Goal: Communication & Community: Answer question/provide support

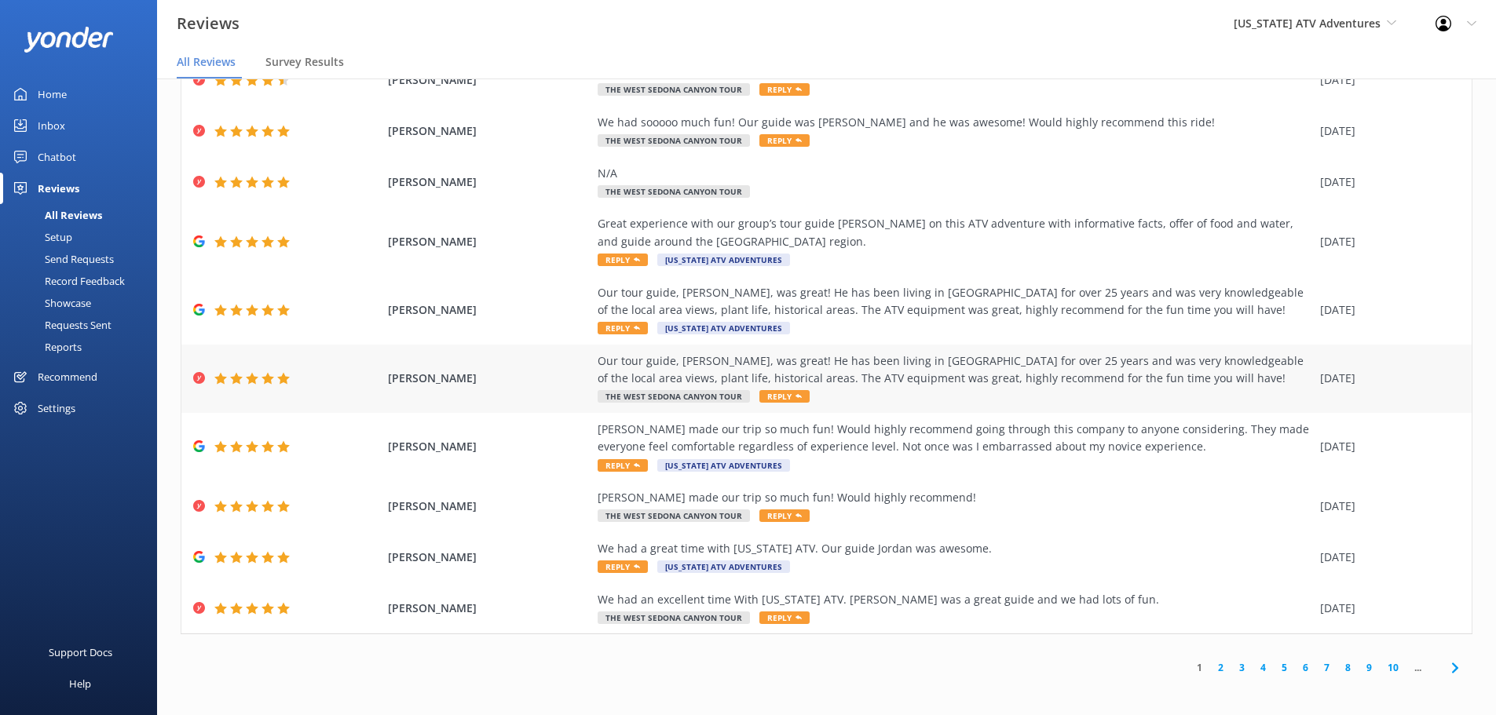
scroll to position [90, 0]
click at [1211, 667] on link "2" at bounding box center [1220, 666] width 21 height 15
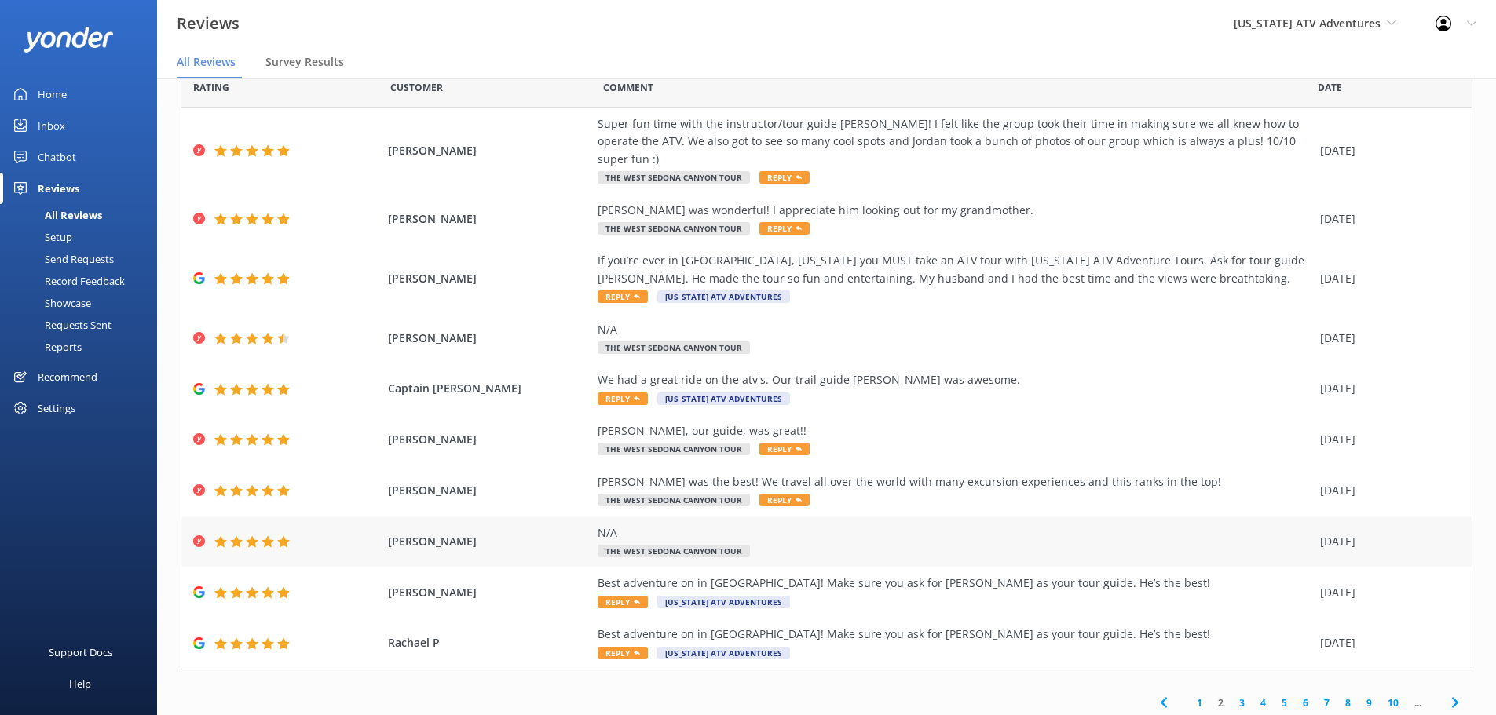
scroll to position [55, 0]
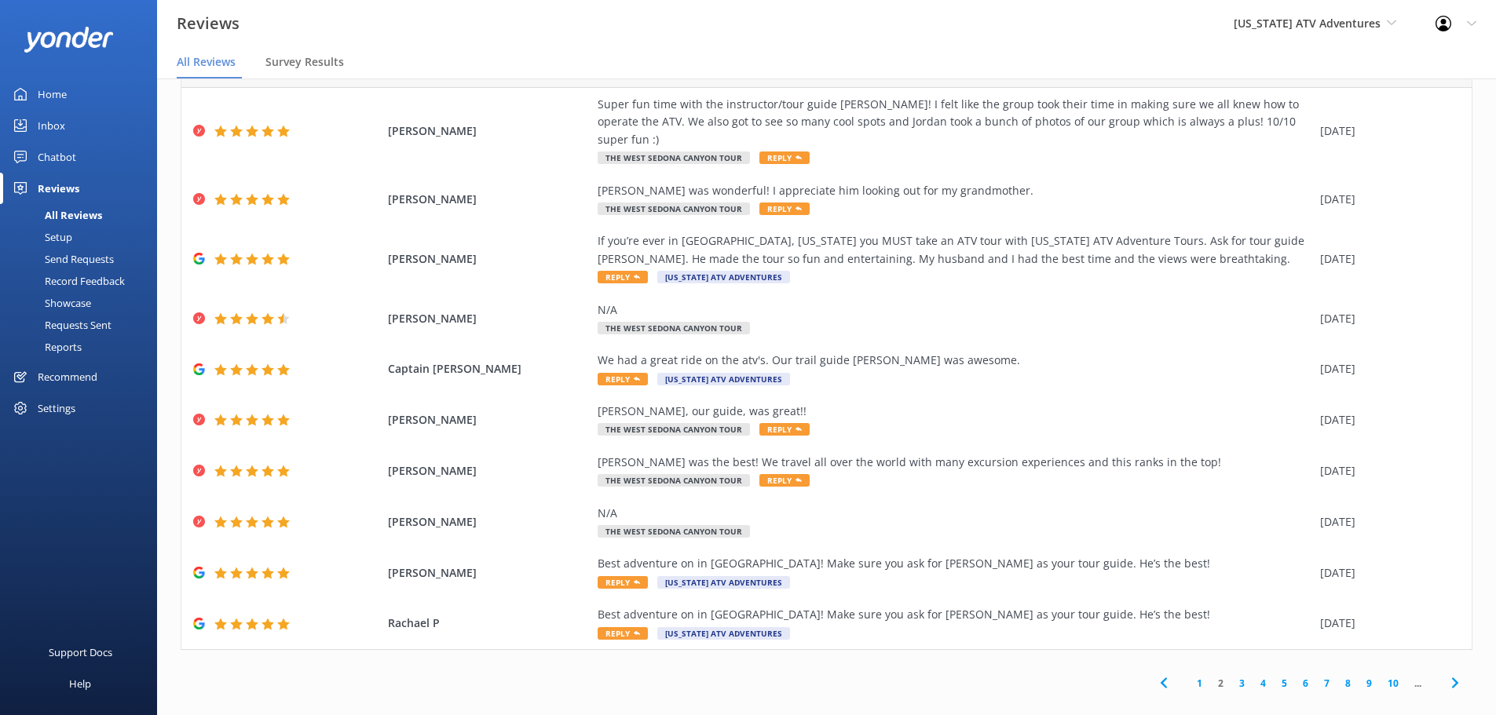
click at [1232, 676] on link "3" at bounding box center [1241, 683] width 21 height 15
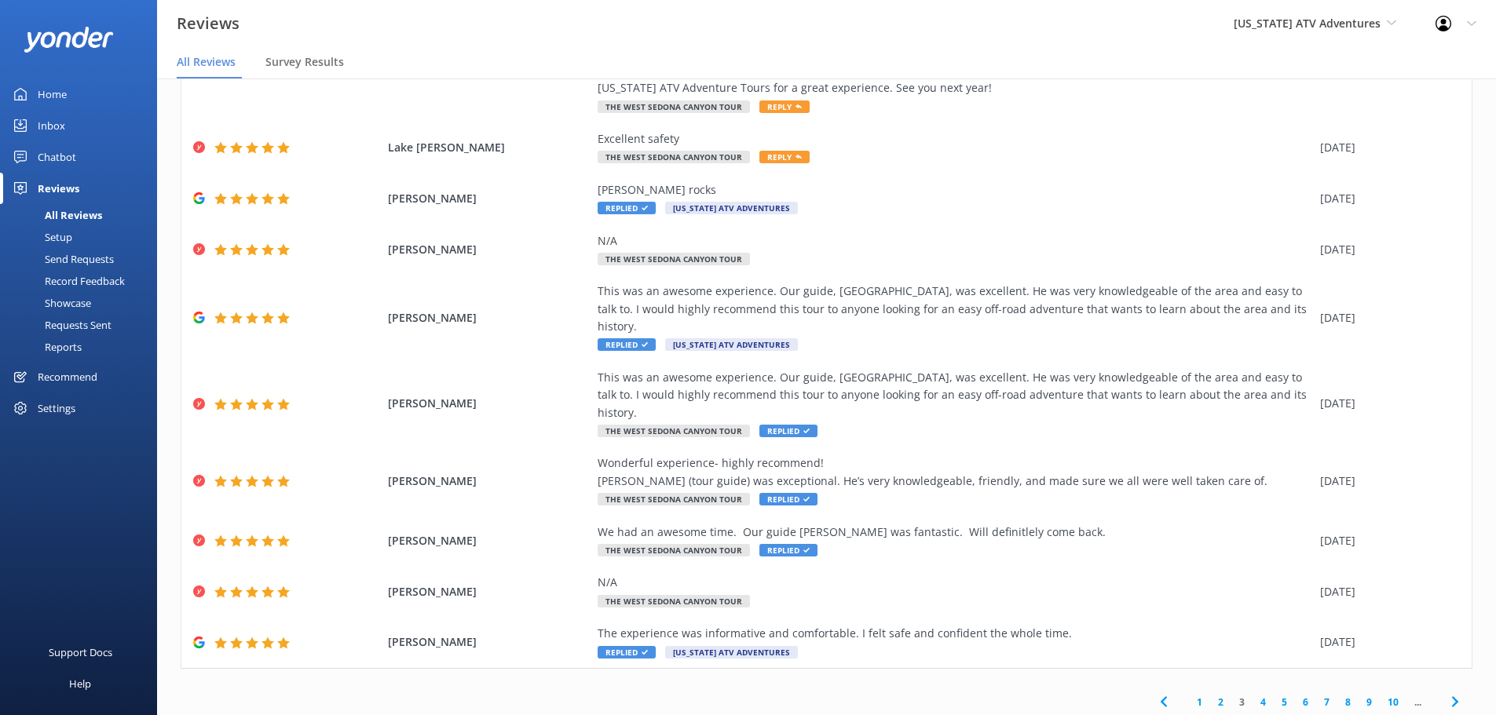
scroll to position [125, 0]
click at [1257, 694] on link "4" at bounding box center [1263, 701] width 21 height 15
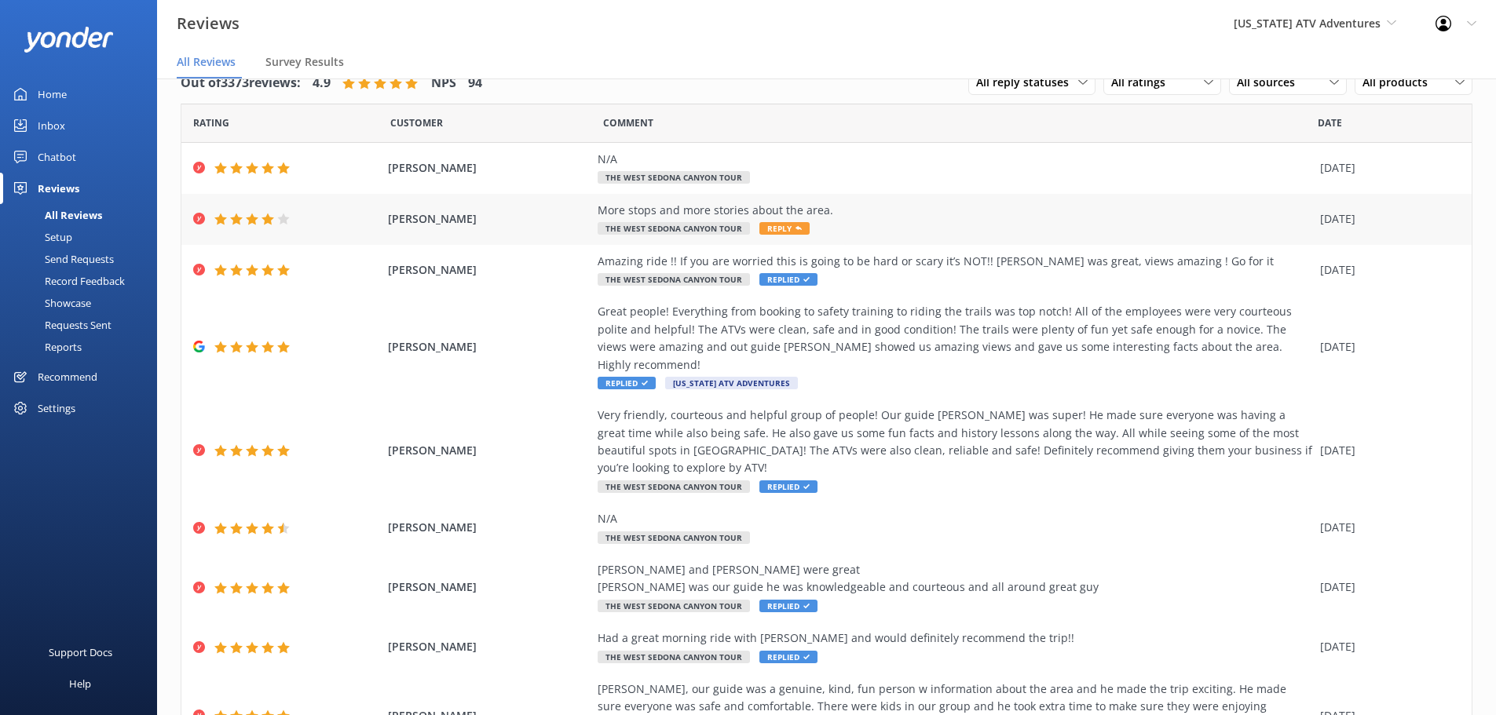
scroll to position [143, 0]
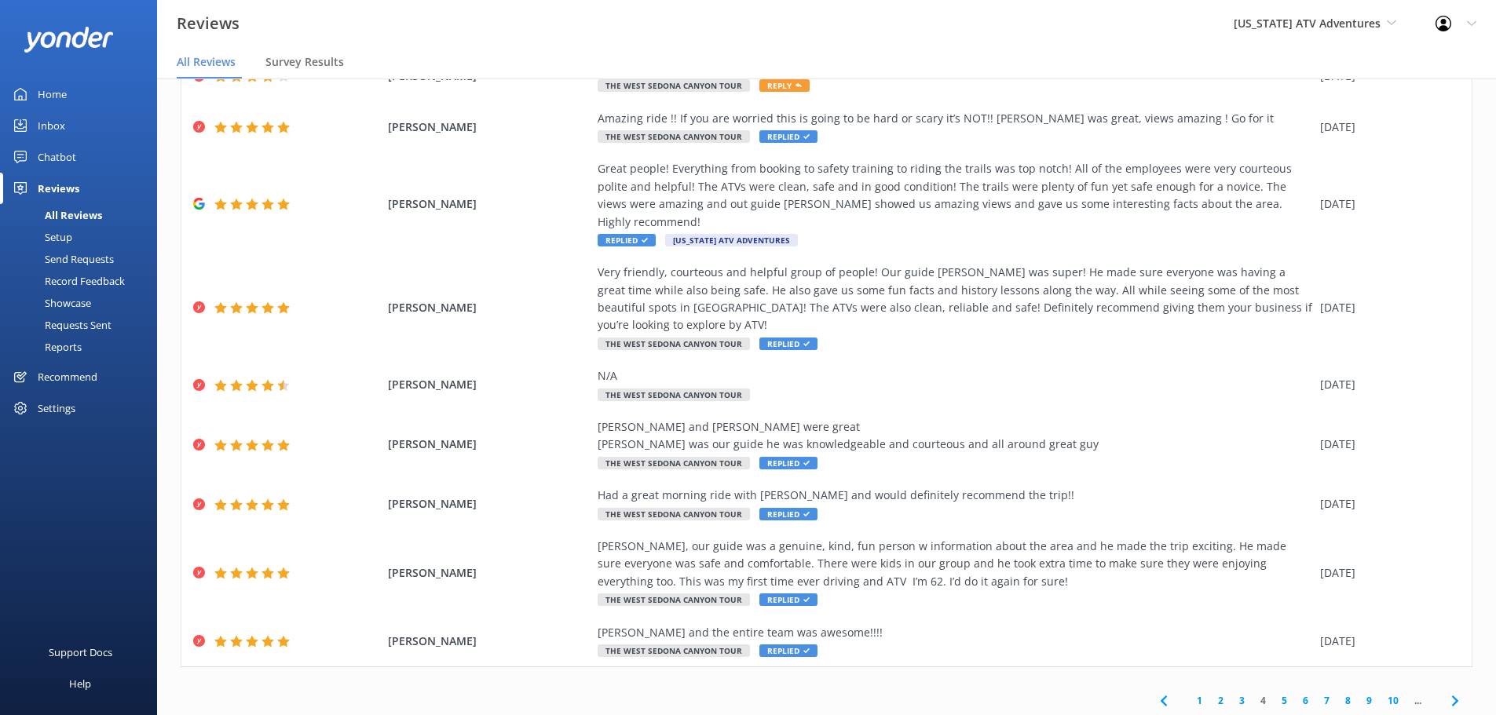
click at [1275, 693] on link "5" at bounding box center [1284, 700] width 21 height 15
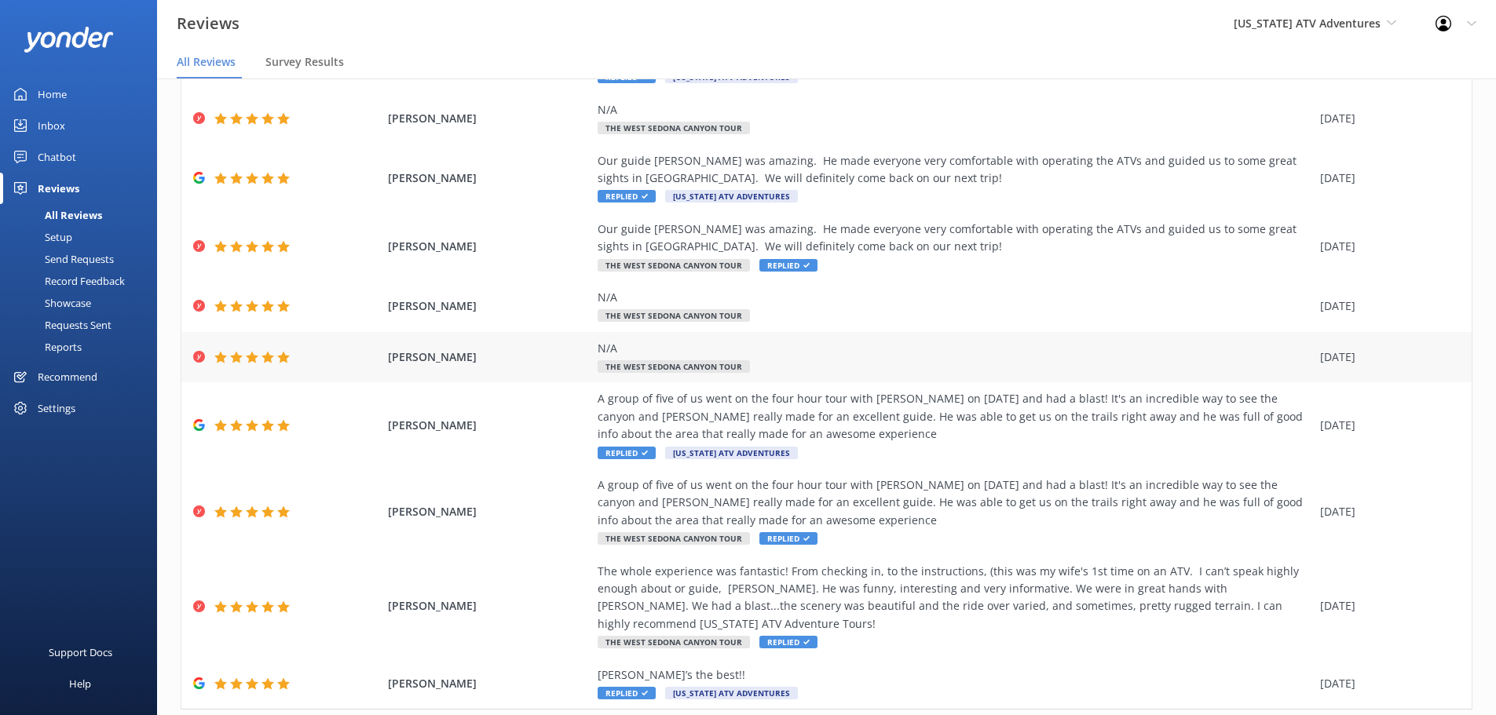
scroll to position [177, 0]
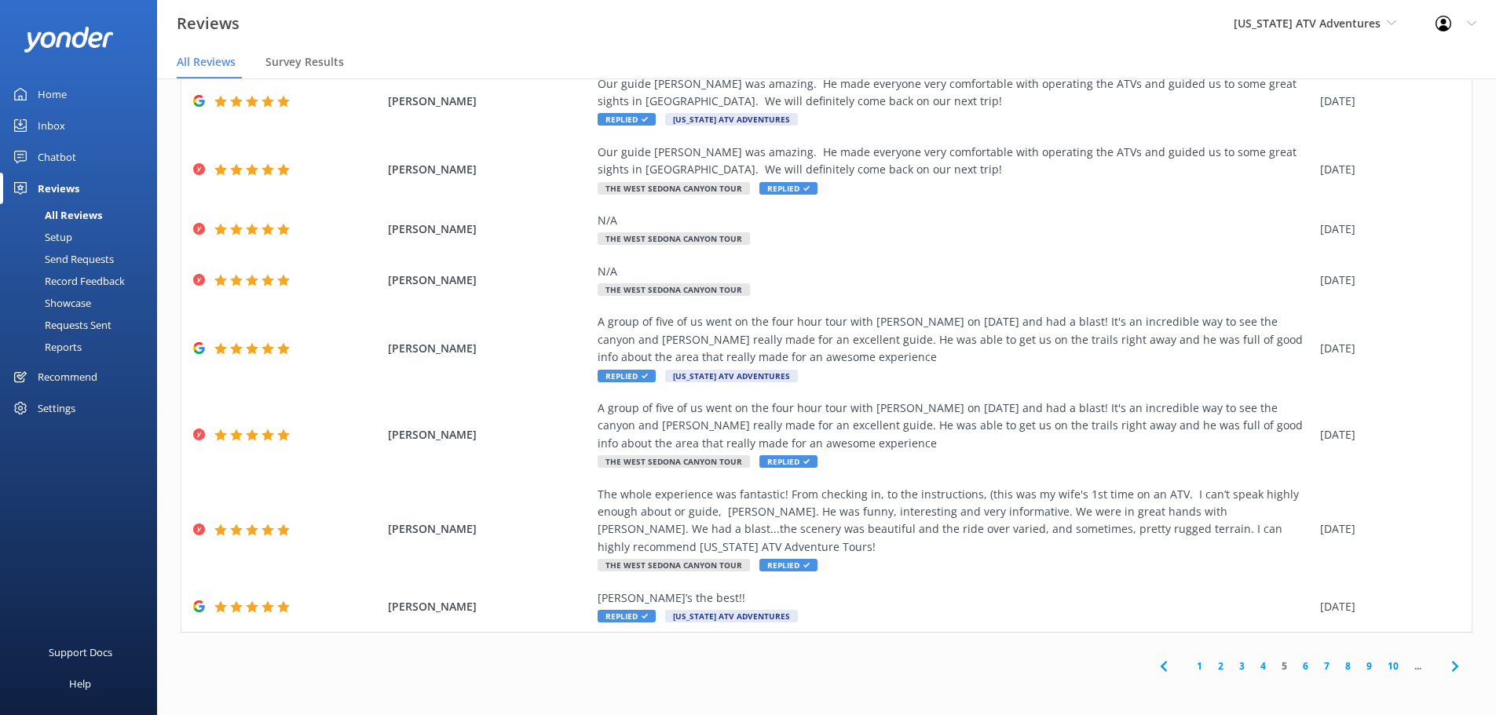
click at [1191, 669] on link "1" at bounding box center [1199, 666] width 21 height 15
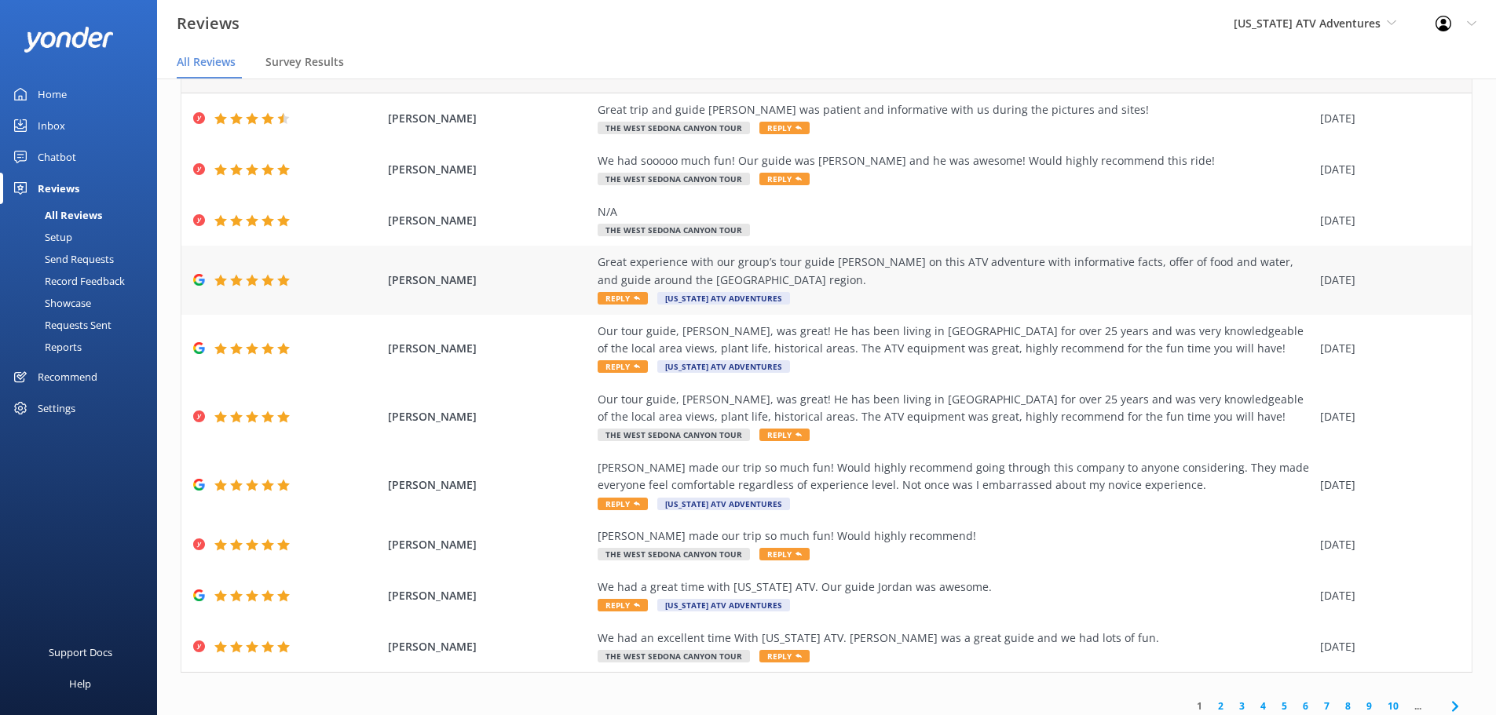
scroll to position [90, 0]
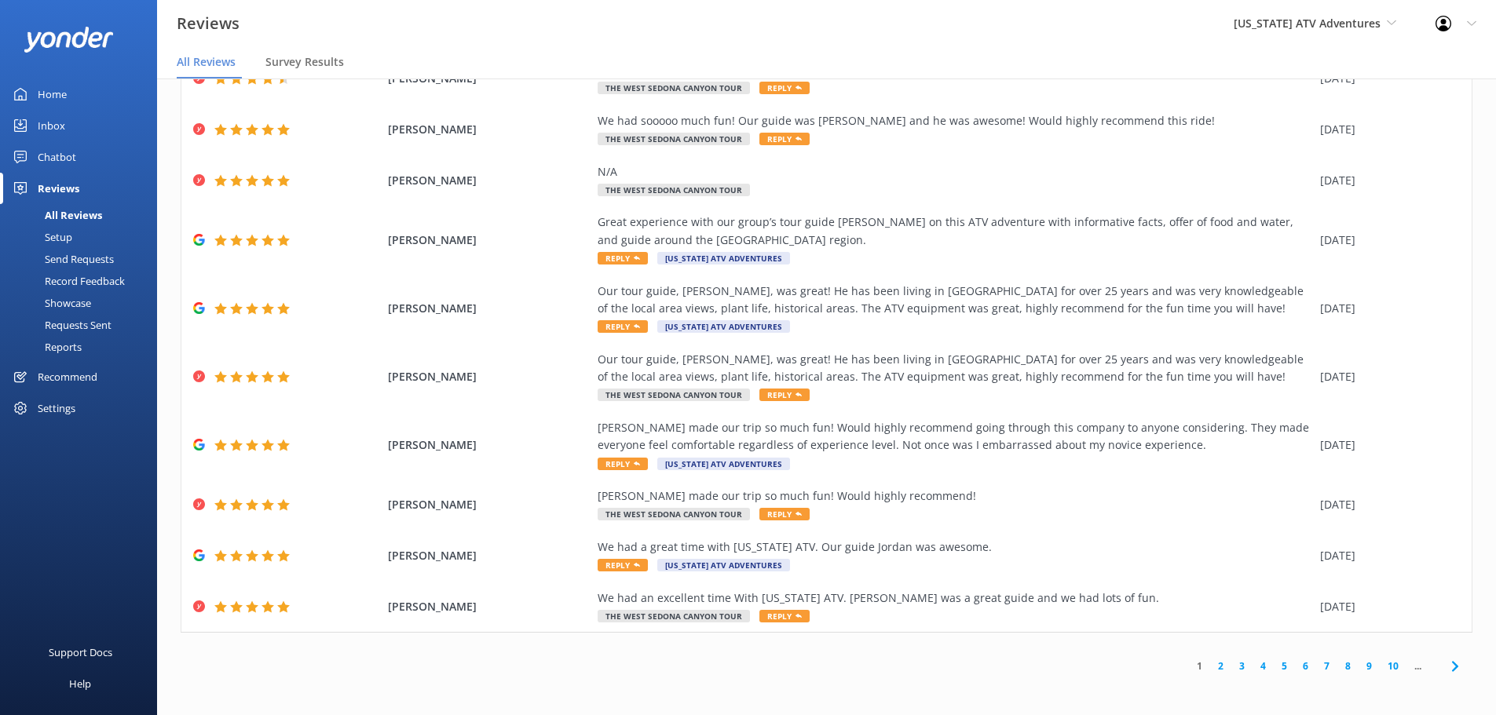
click at [1212, 667] on link "2" at bounding box center [1220, 666] width 21 height 15
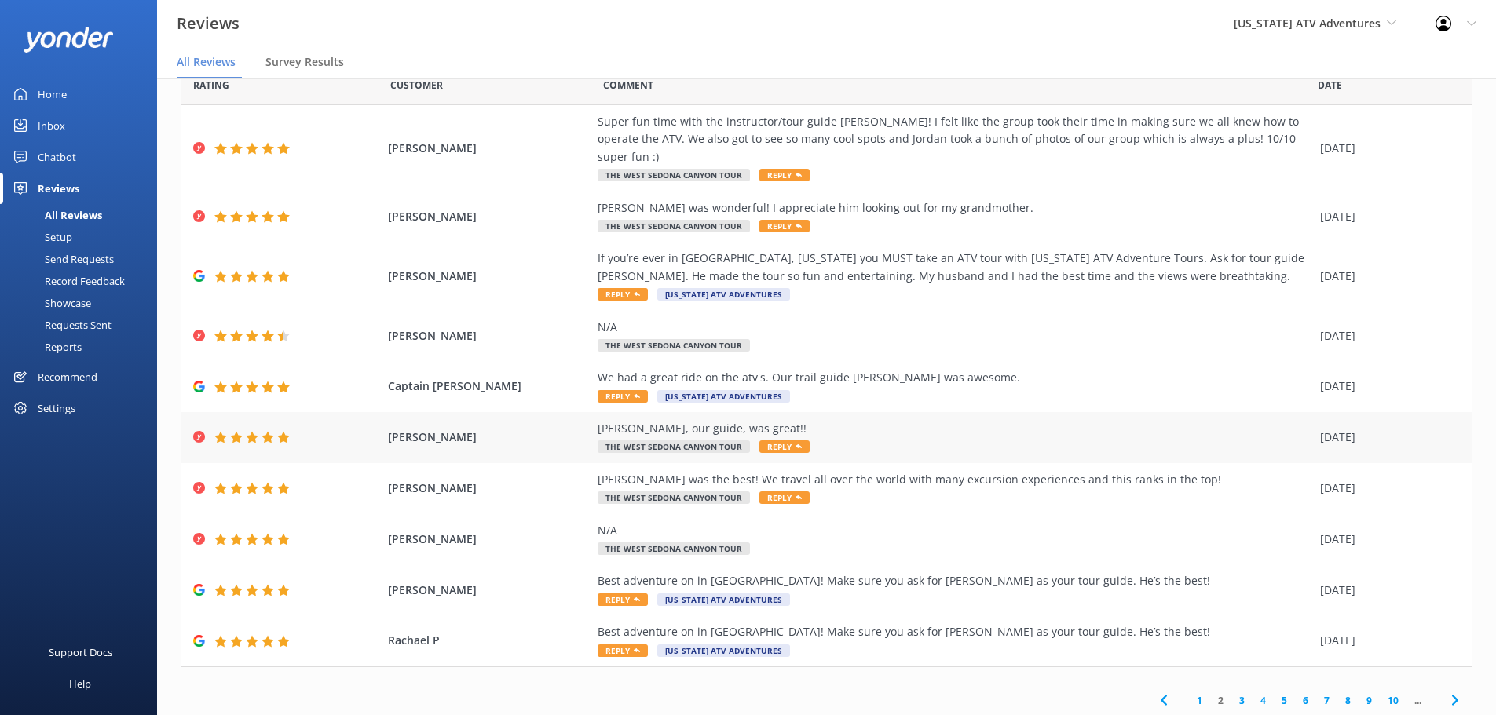
scroll to position [55, 0]
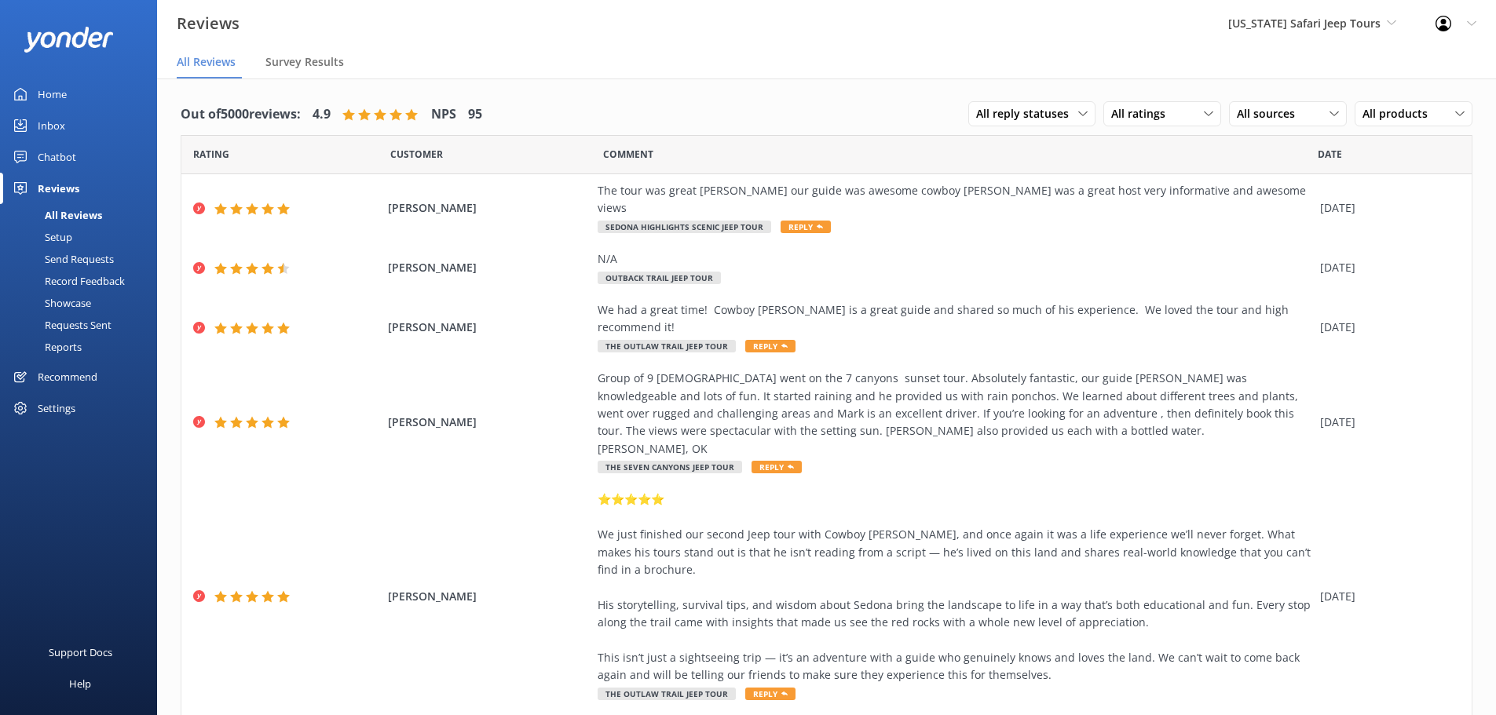
click at [682, 89] on div "Out of 5000 reviews: 4.9 NPS 95 All reply statuses All reply statuses Needs a r…" at bounding box center [826, 564] width 1339 height 971
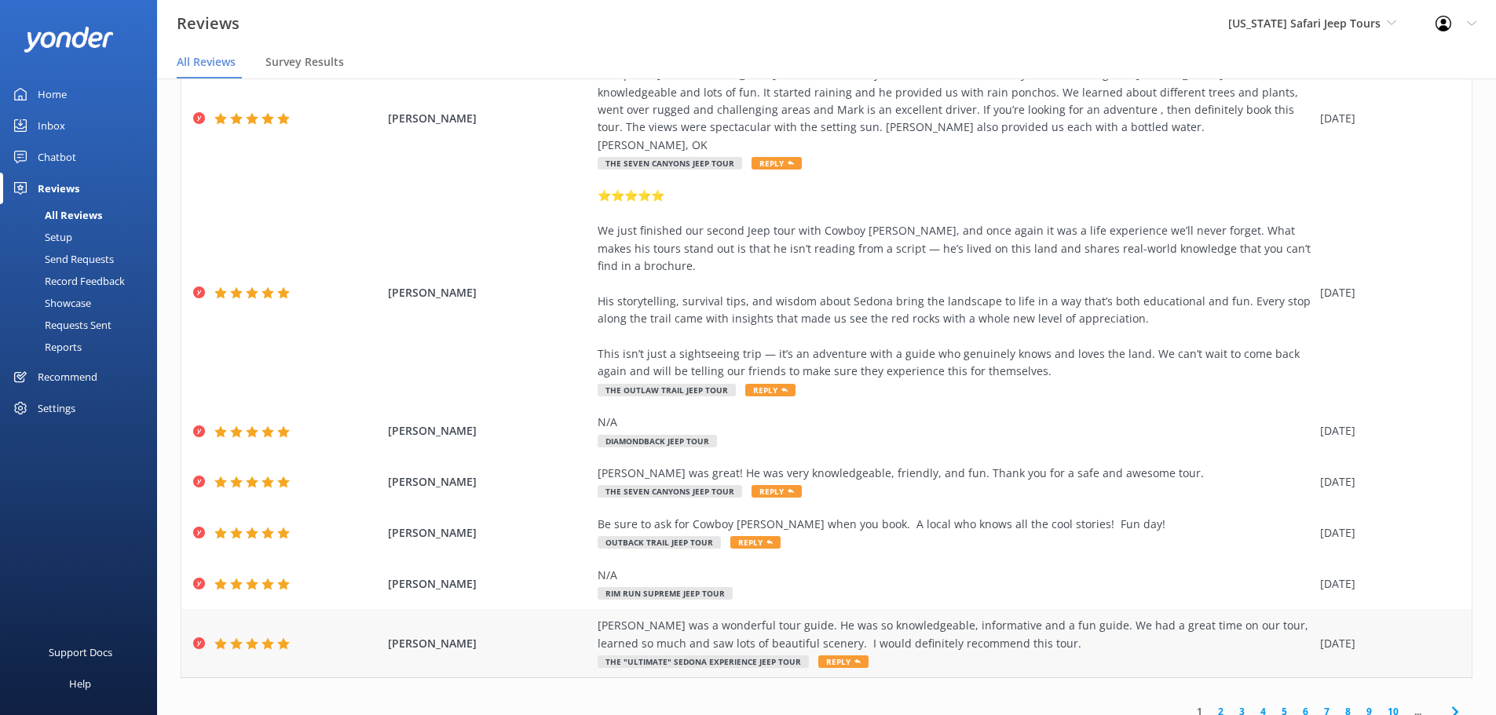
scroll to position [31, 0]
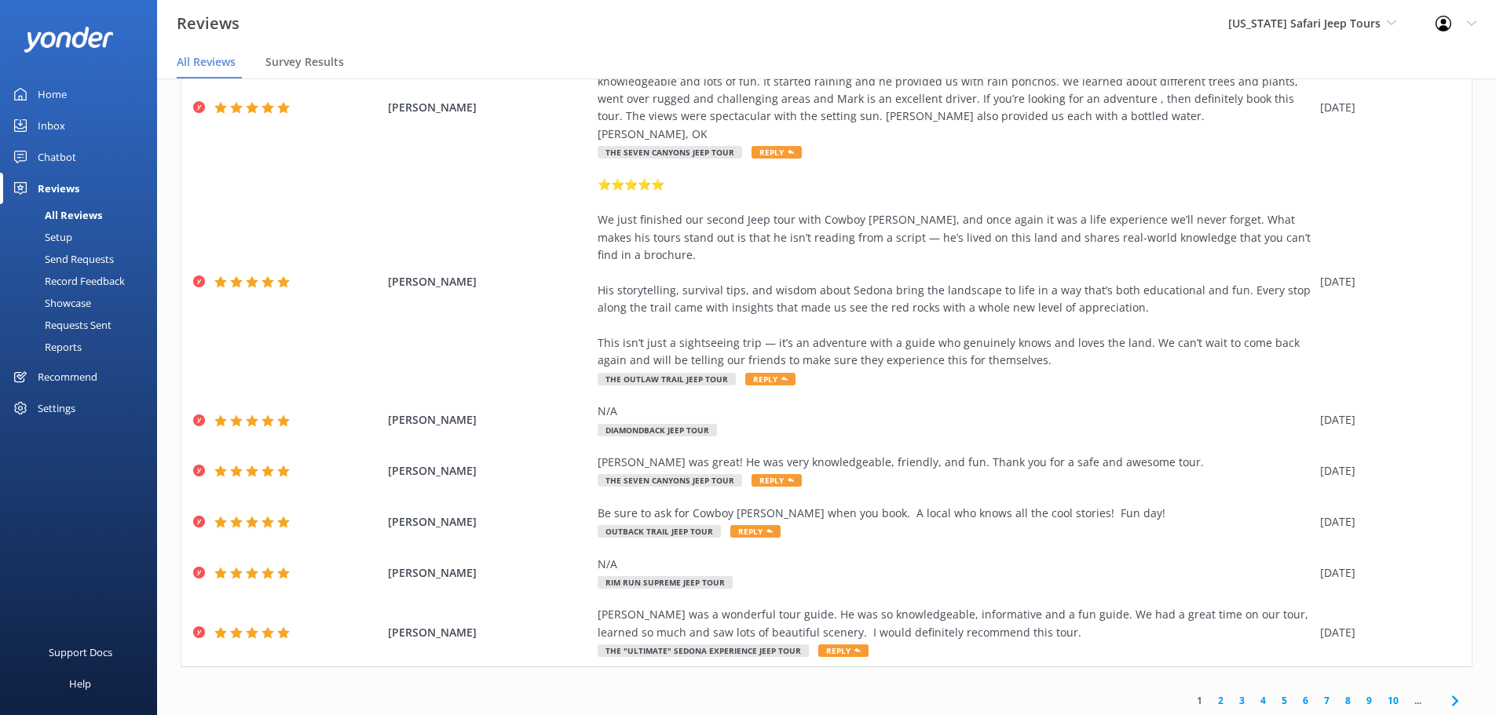
click at [1212, 693] on link "2" at bounding box center [1220, 700] width 21 height 15
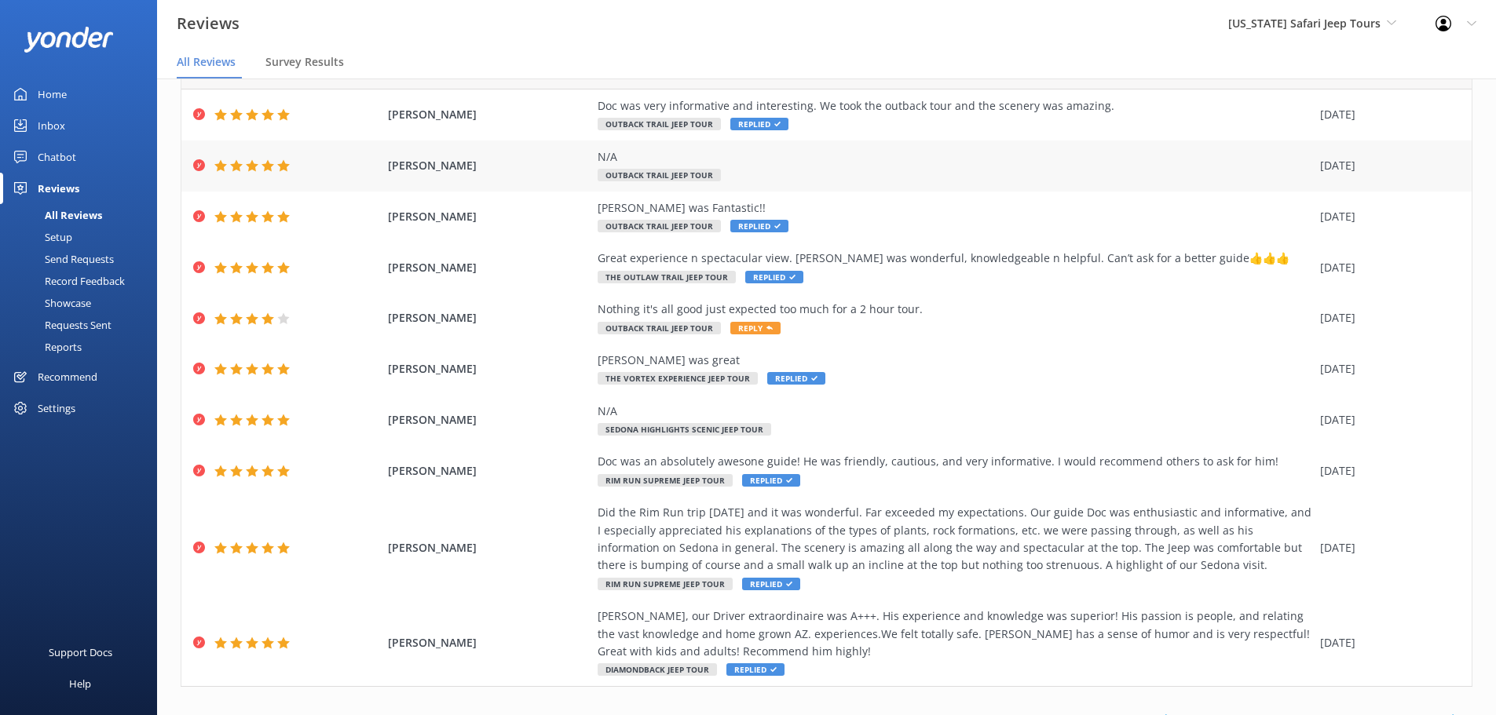
scroll to position [108, 0]
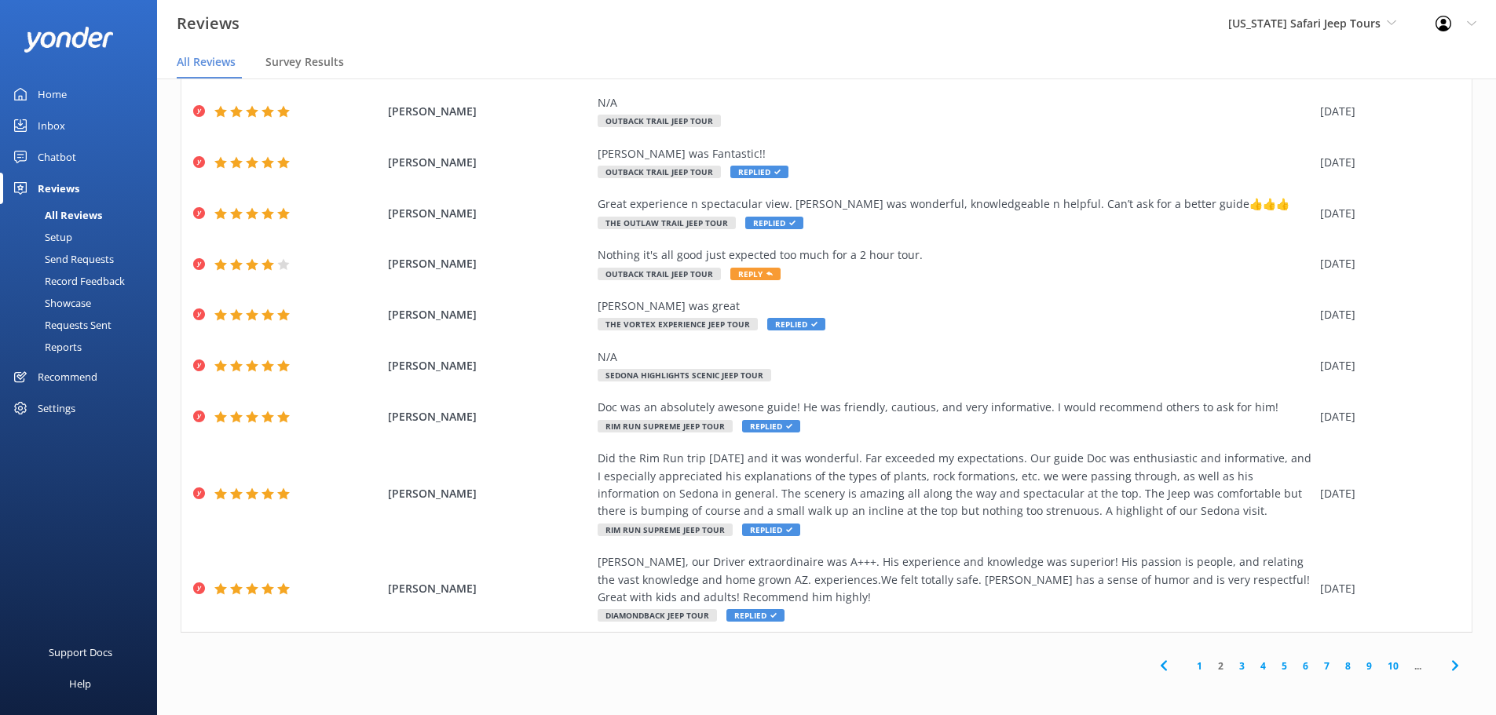
click at [1231, 669] on link "3" at bounding box center [1241, 666] width 21 height 15
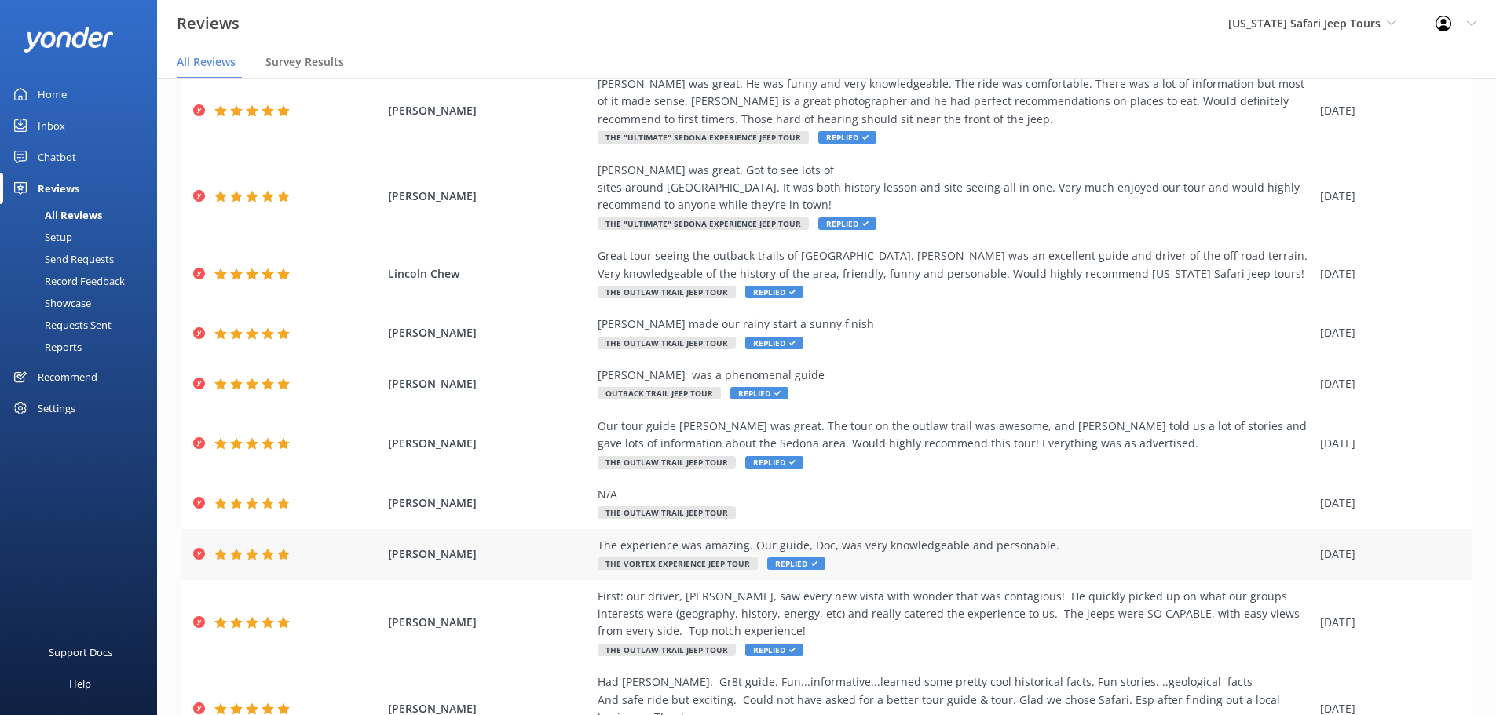
scroll to position [196, 0]
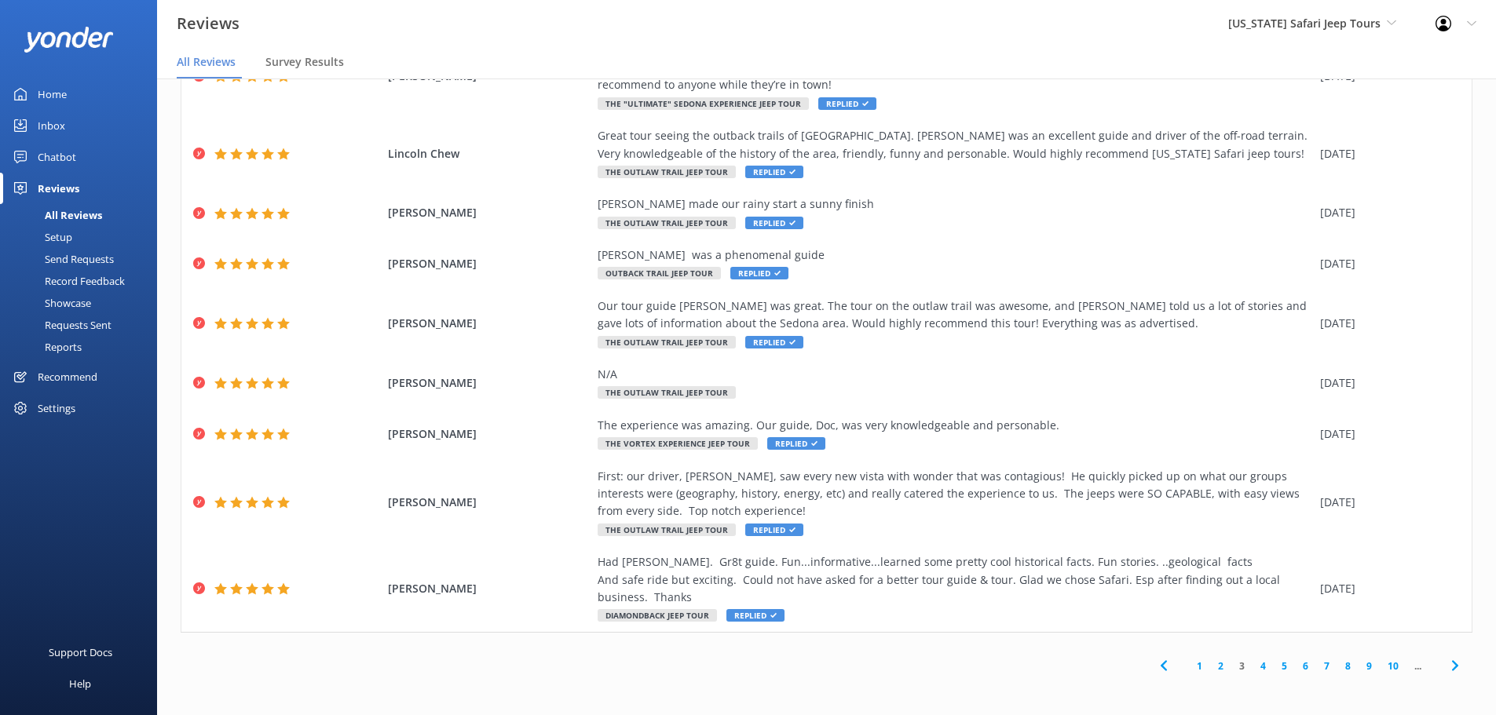
click at [1253, 666] on link "4" at bounding box center [1263, 666] width 21 height 15
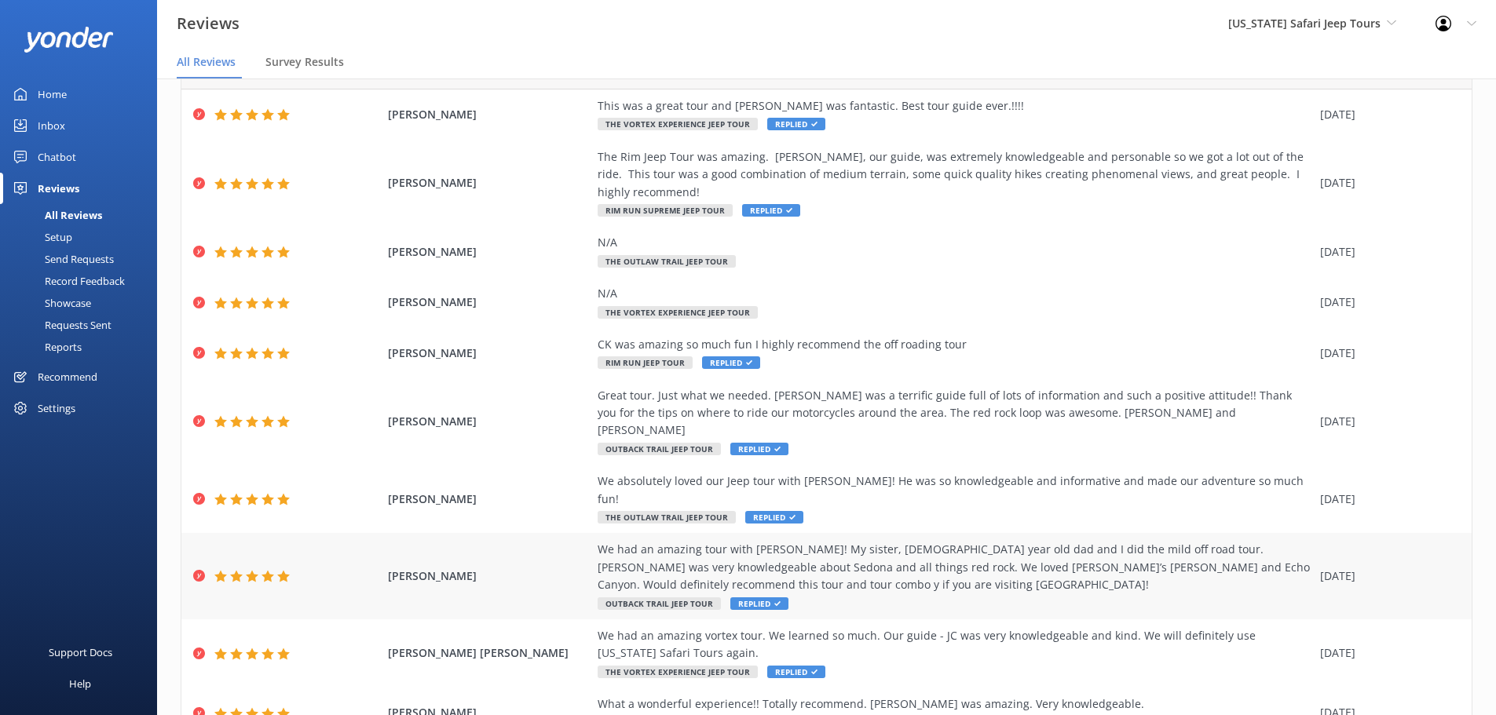
scroll to position [108, 0]
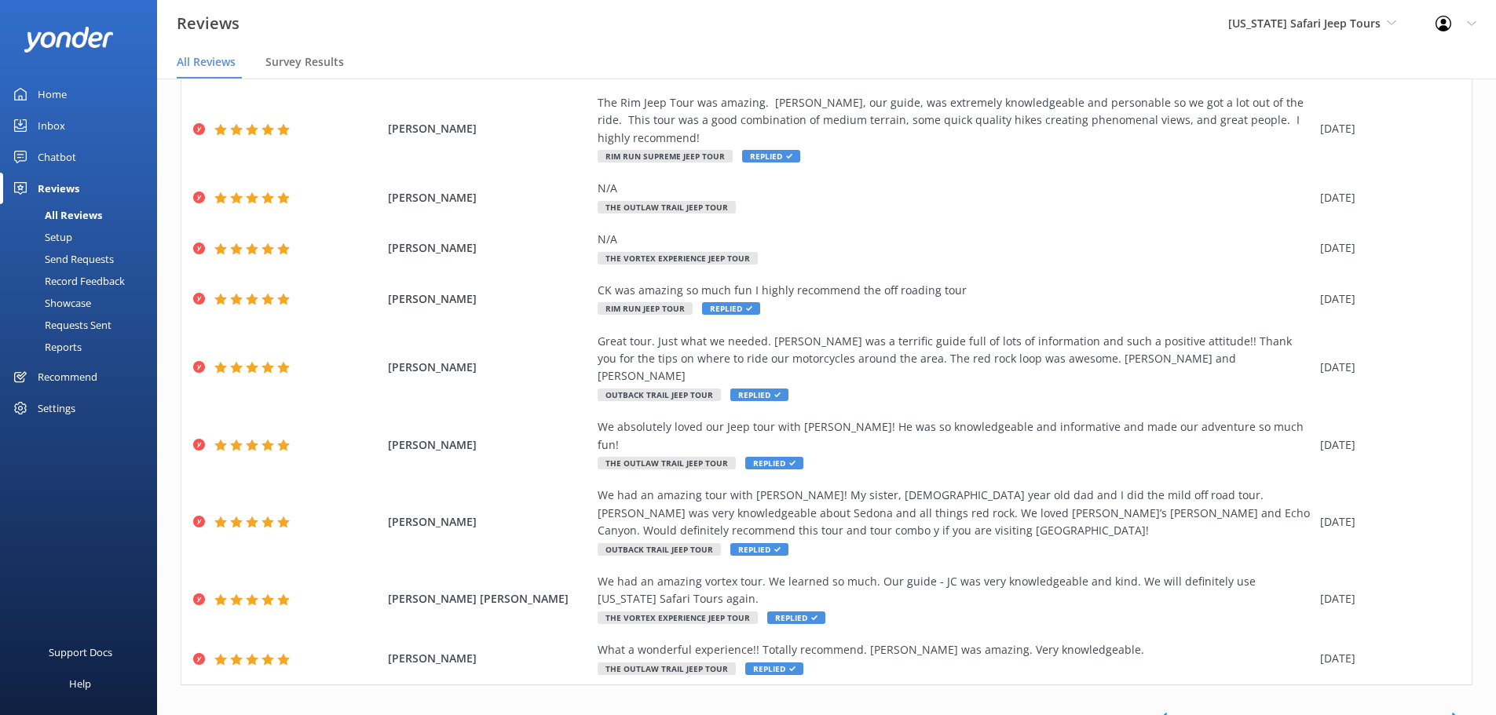
click at [1189, 711] on link "1" at bounding box center [1199, 718] width 21 height 15
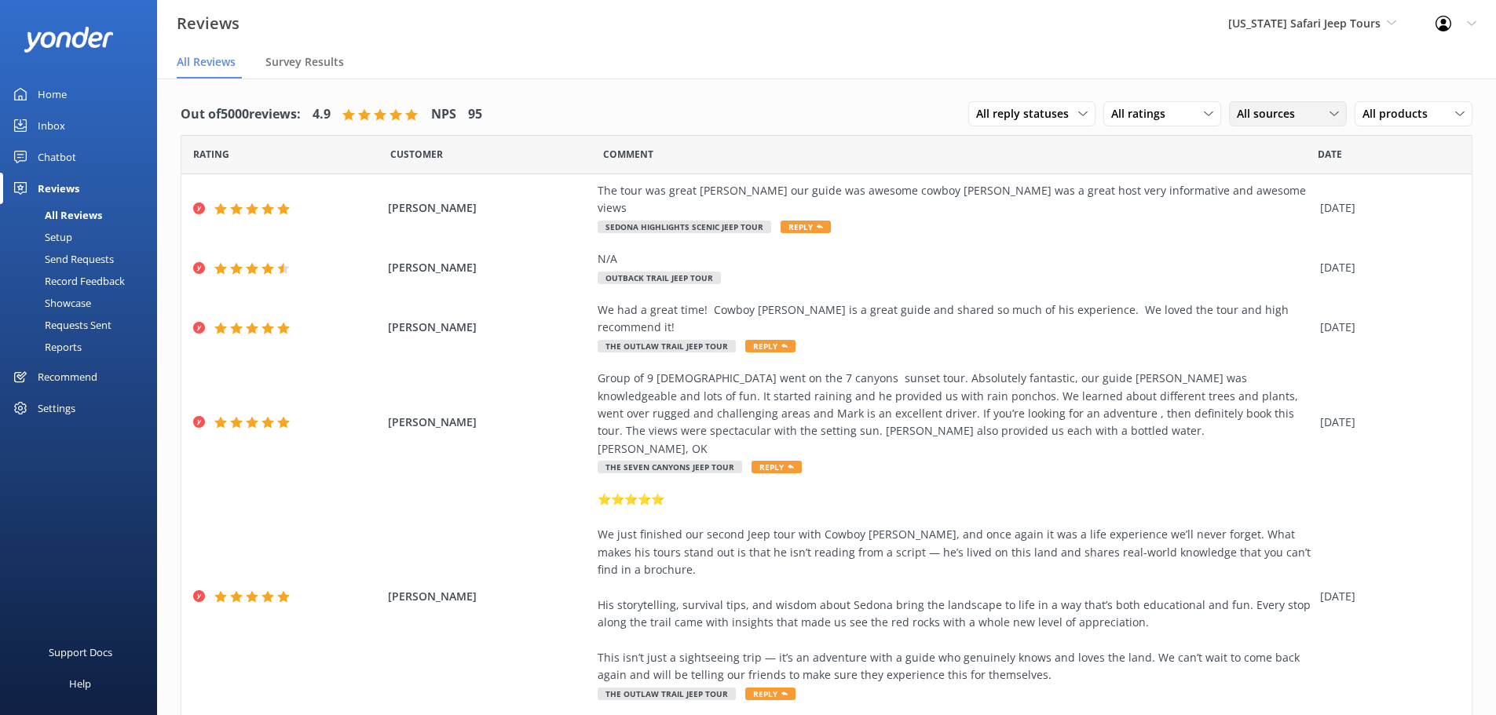
click at [1302, 115] on div "All sources" at bounding box center [1288, 113] width 110 height 17
click at [1281, 240] on div "Google reviews" at bounding box center [1298, 242] width 92 height 16
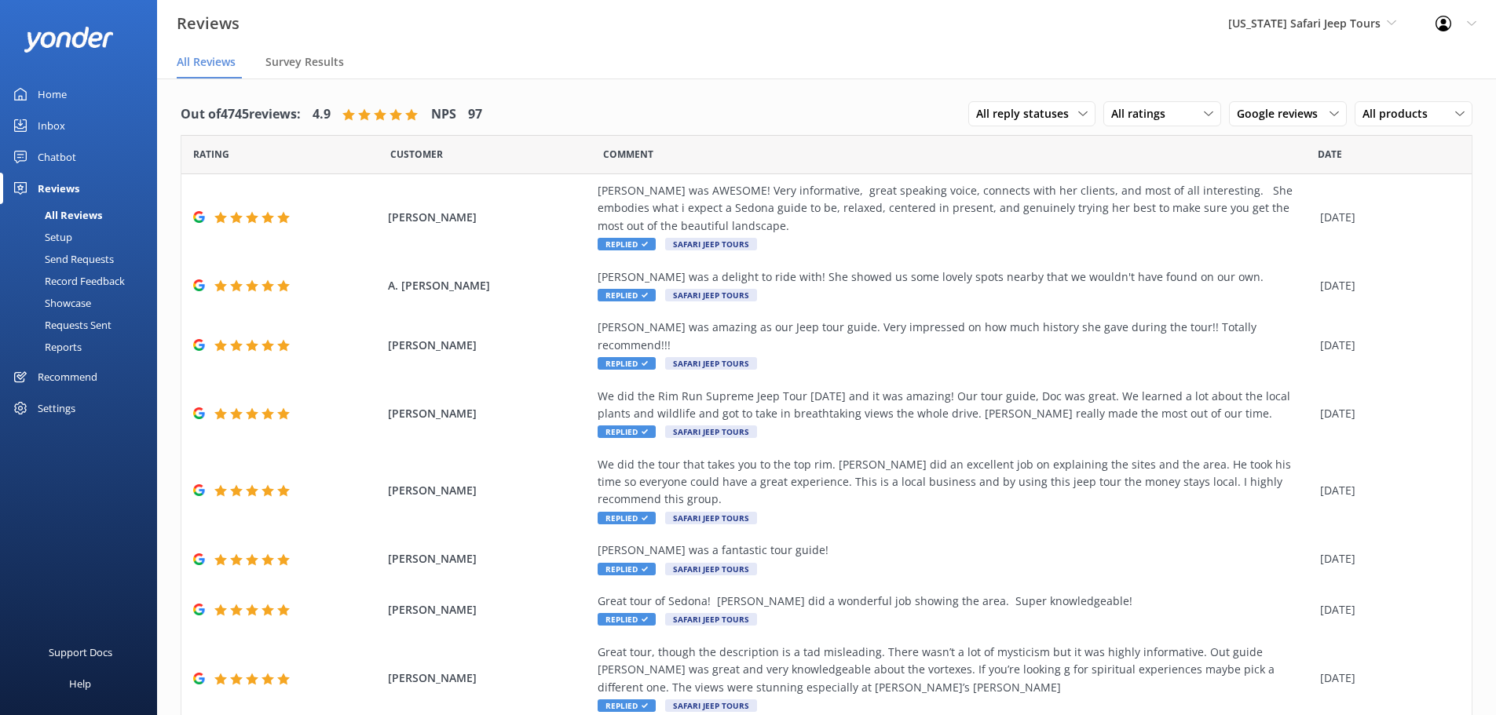
click at [872, 66] on nav "All Reviews Survey Results" at bounding box center [826, 62] width 1339 height 31
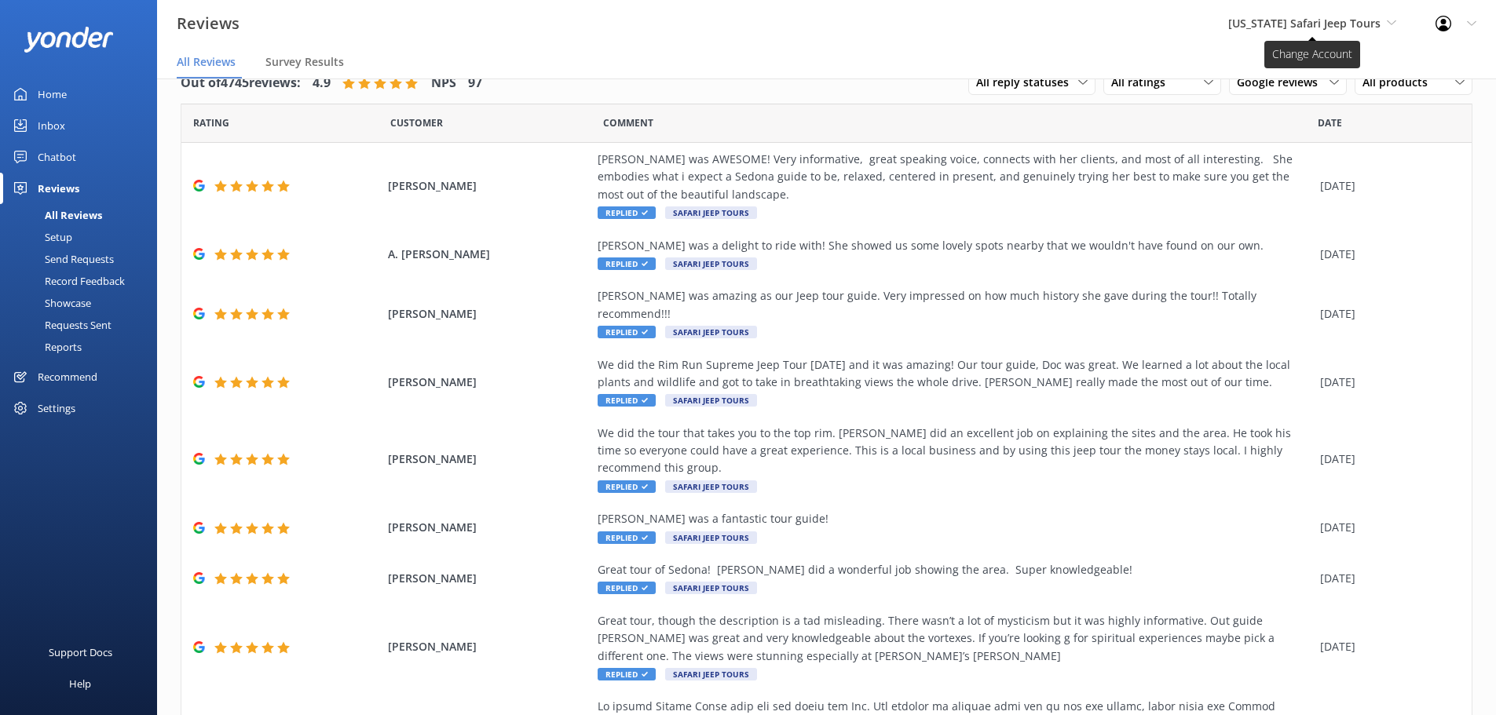
click at [1353, 23] on span "[US_STATE] Safari Jeep Tours" at bounding box center [1304, 23] width 152 height 15
click at [1366, 13] on div "Arizona Safari Jeep Tours Sedona Off-Road Center Arizona Safari Jeep Tours Ariz…" at bounding box center [1312, 23] width 207 height 47
click at [1360, 20] on span "[US_STATE] Safari Jeep Tours" at bounding box center [1304, 23] width 152 height 15
click at [1326, 64] on link "[GEOGRAPHIC_DATA]" at bounding box center [1287, 66] width 157 height 38
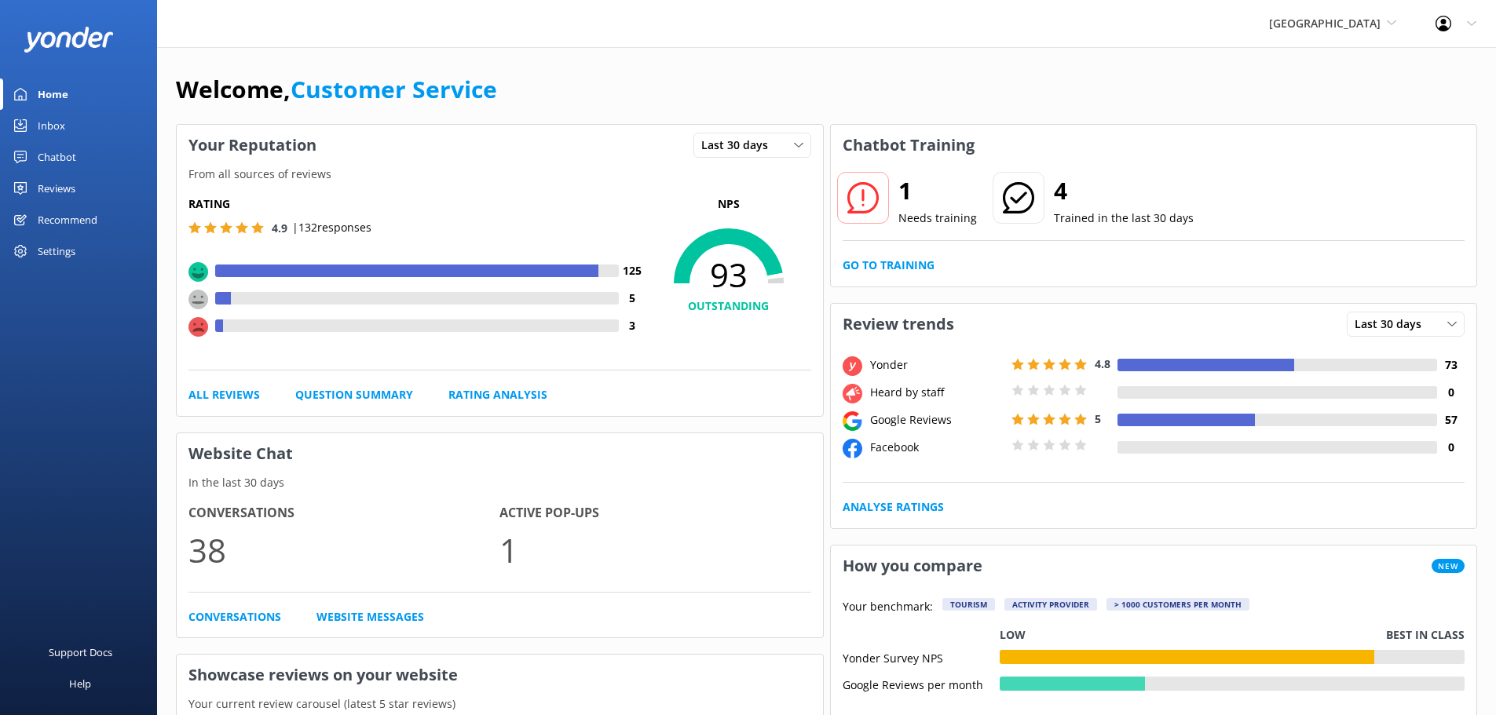
click at [34, 182] on link "Reviews" at bounding box center [78, 188] width 157 height 31
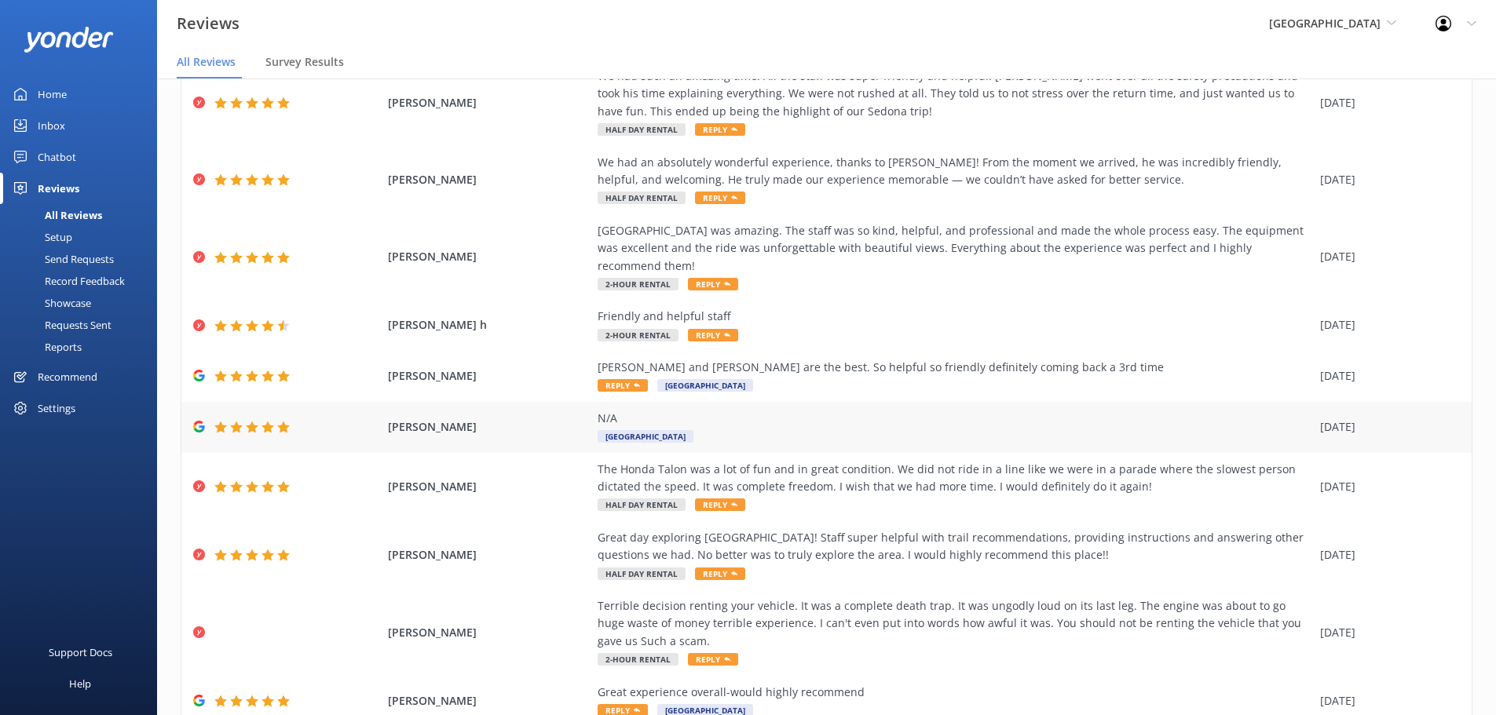
scroll to position [177, 0]
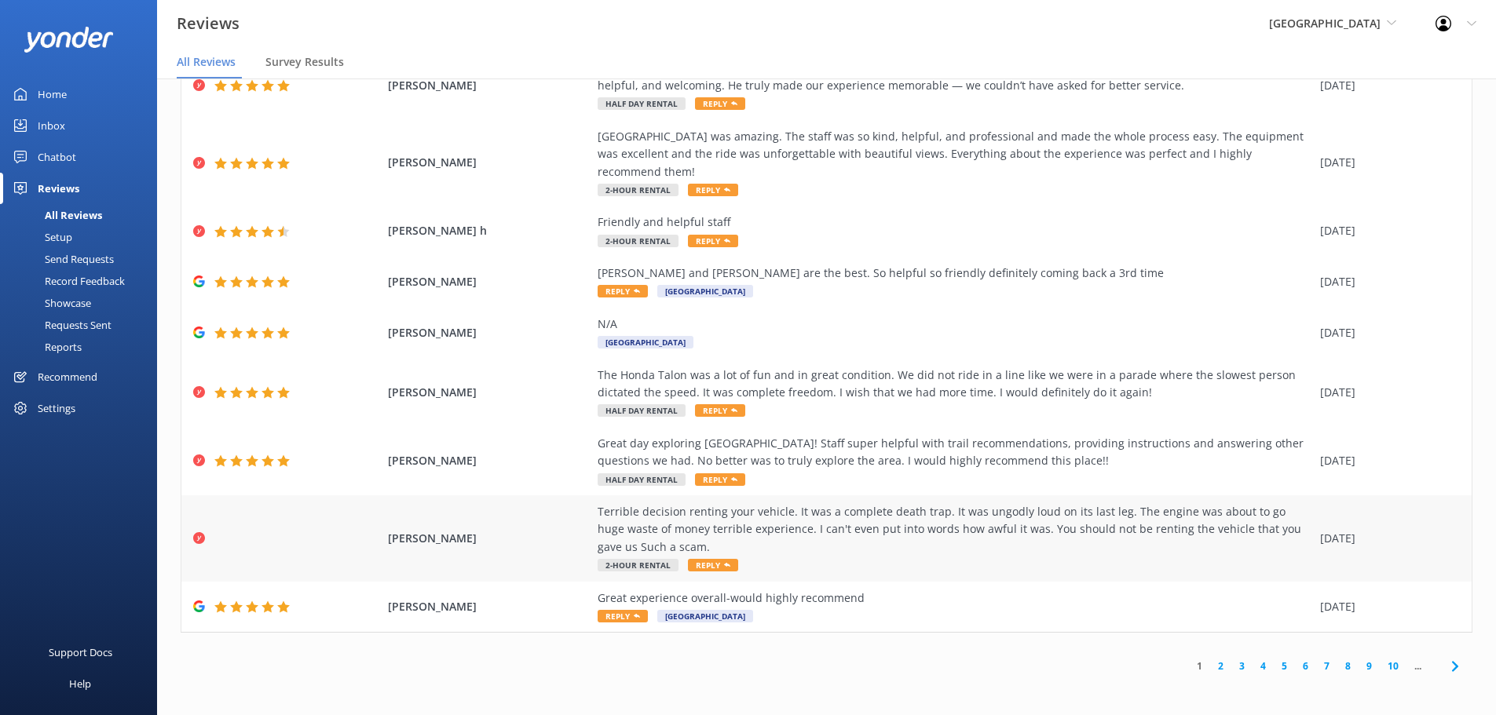
click at [724, 529] on div "Terrible decision renting your vehicle. It was a complete death trap. It was un…" at bounding box center [955, 529] width 715 height 53
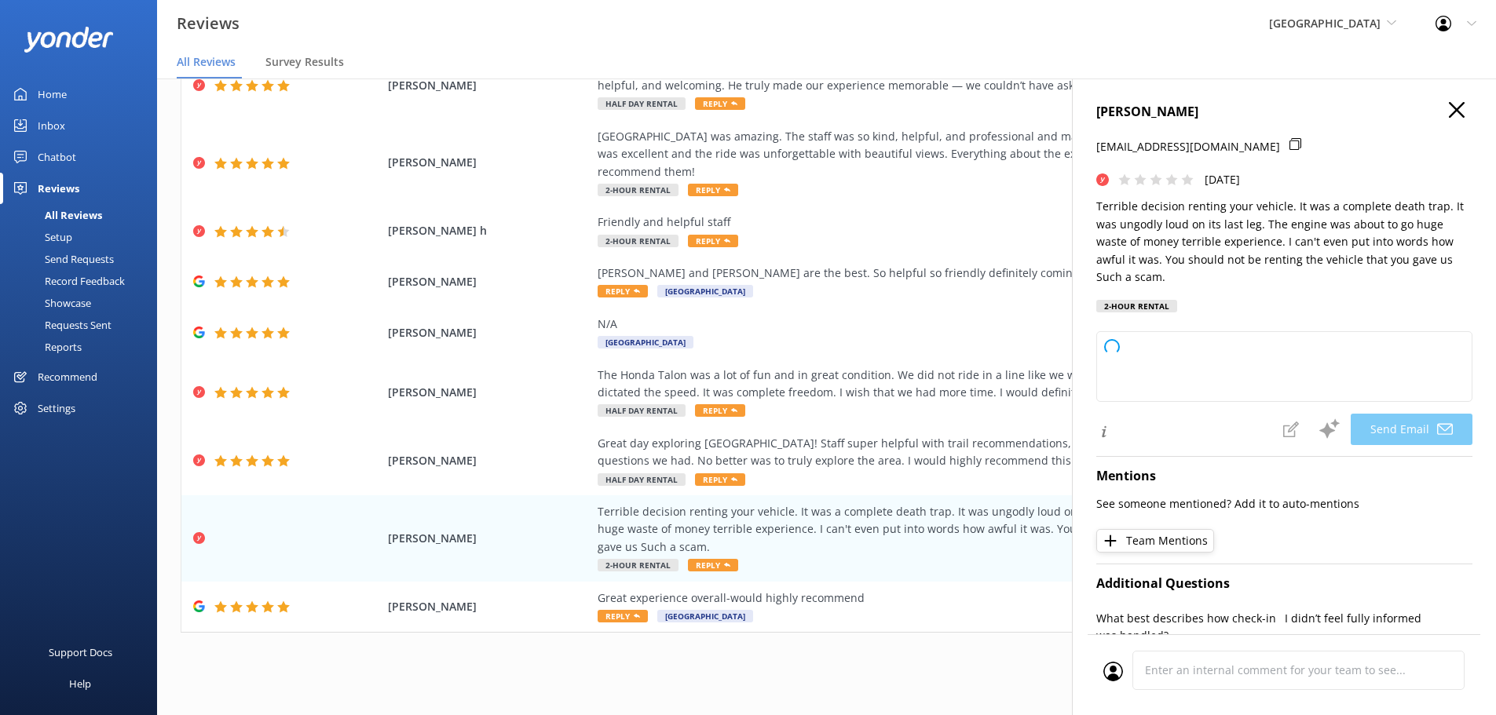
type textarea "Hey Kristin, we’re really sorry to hear your experience with the vehicle was th…"
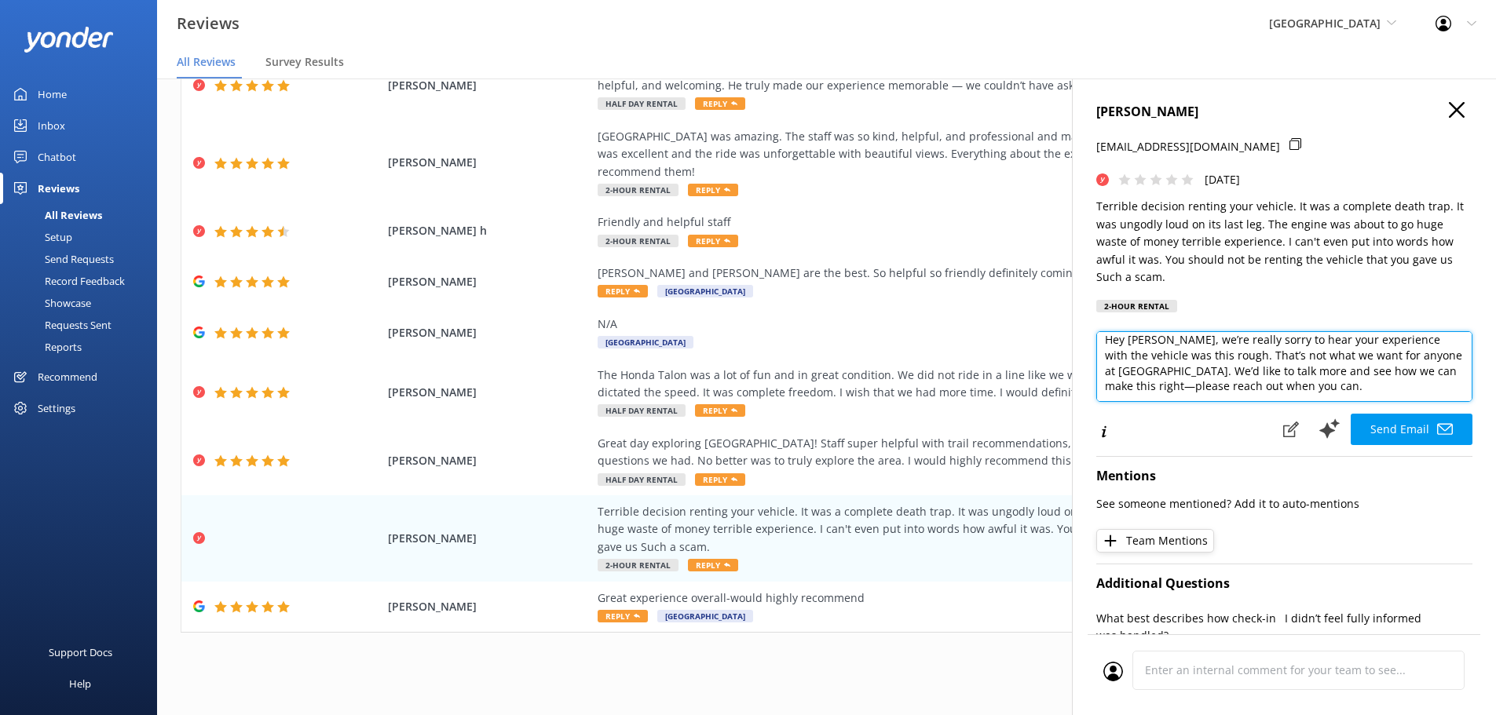
scroll to position [0, 0]
drag, startPoint x: 1392, startPoint y: 395, endPoint x: 1100, endPoint y: 335, distance: 297.6
click at [1100, 335] on textarea "Hey Kristin, we’re really sorry to hear your experience with the vehicle was th…" at bounding box center [1284, 366] width 376 height 71
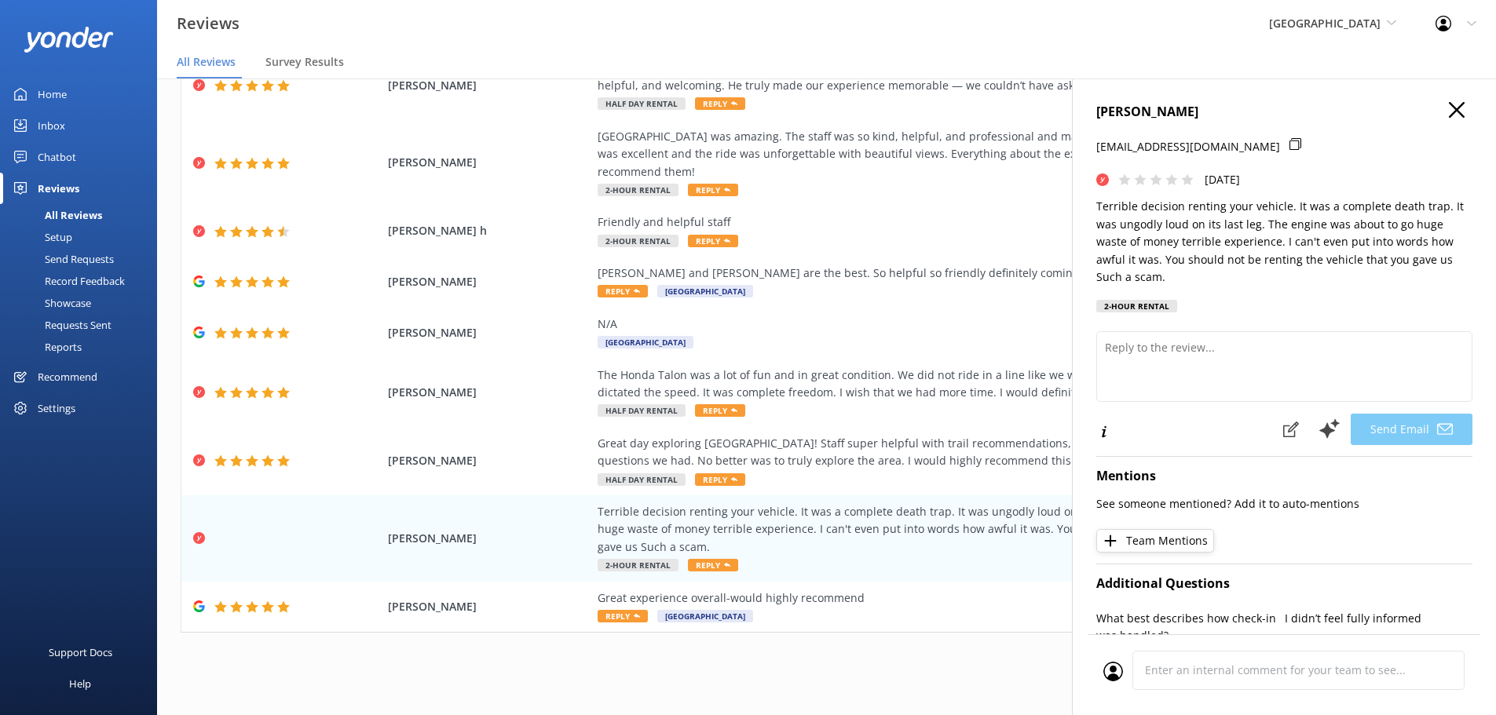
click at [1439, 311] on div "Kristin Scott sales@spitfiregirl.com Sat, 20th Sep 2025 Terrible decision renti…" at bounding box center [1284, 212] width 376 height 220
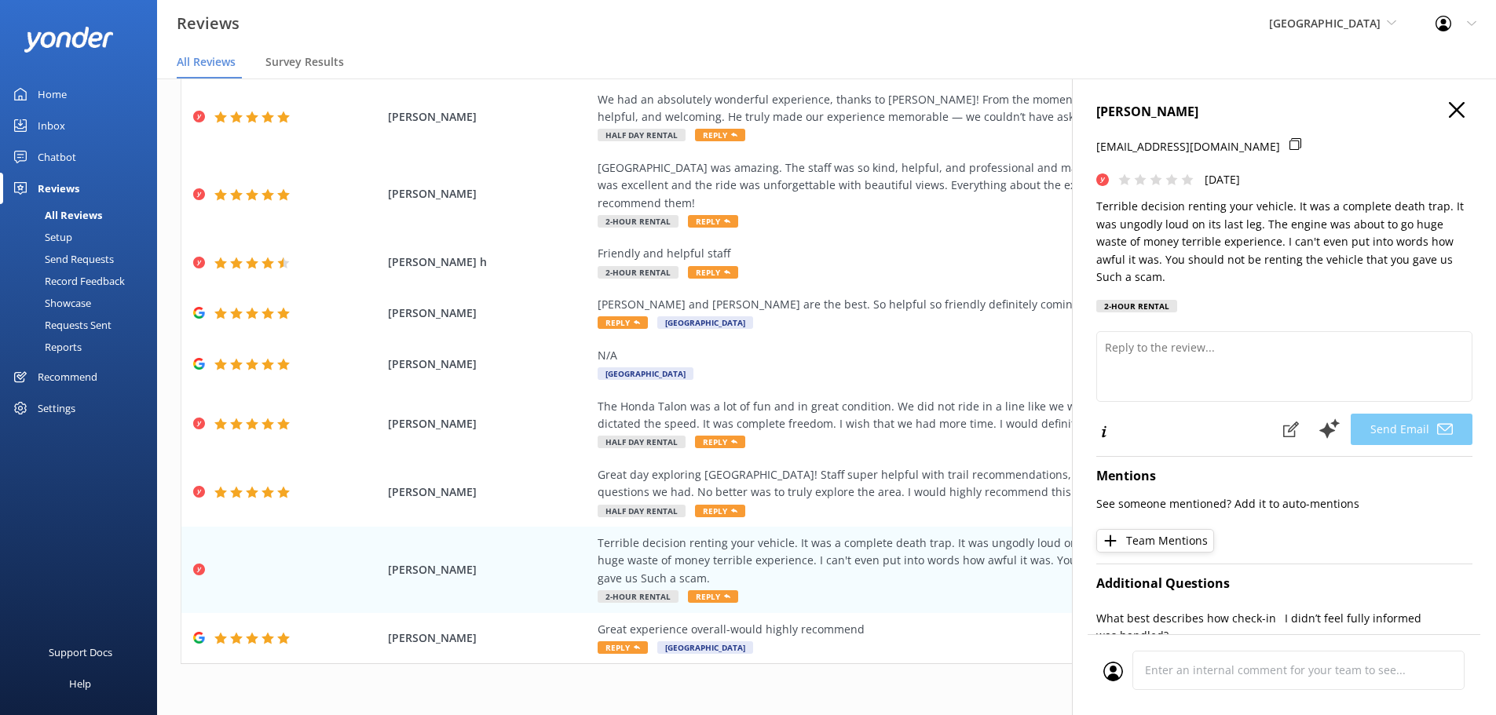
click at [1158, 112] on h4 "Kristin Scott" at bounding box center [1284, 112] width 376 height 20
copy h4 "Kristin Scott"
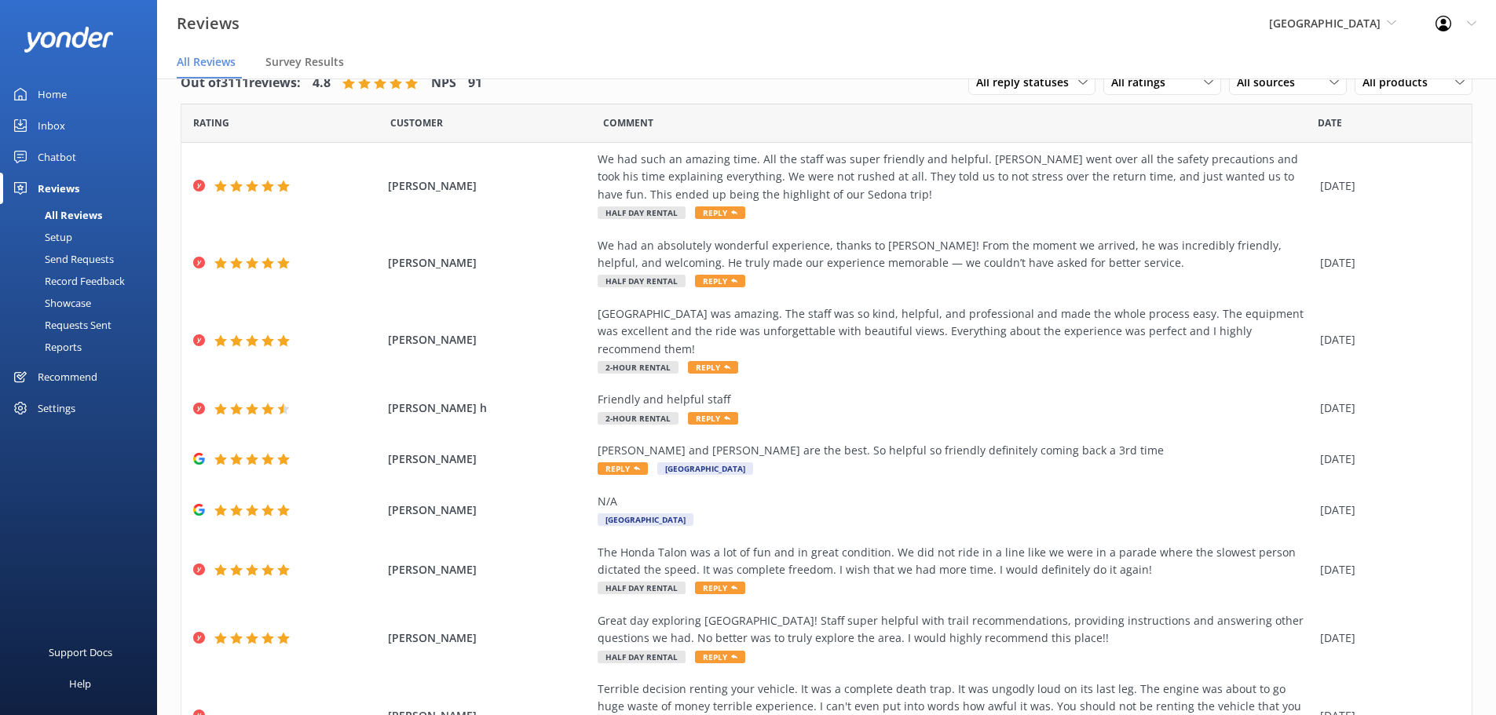
click at [1333, 11] on div "[GEOGRAPHIC_DATA] Sedona Off-Road Center [US_STATE] Safari Jeep Tours [US_STATE…" at bounding box center [1332, 23] width 166 height 47
click at [1329, 61] on link "[GEOGRAPHIC_DATA]" at bounding box center [1327, 66] width 157 height 38
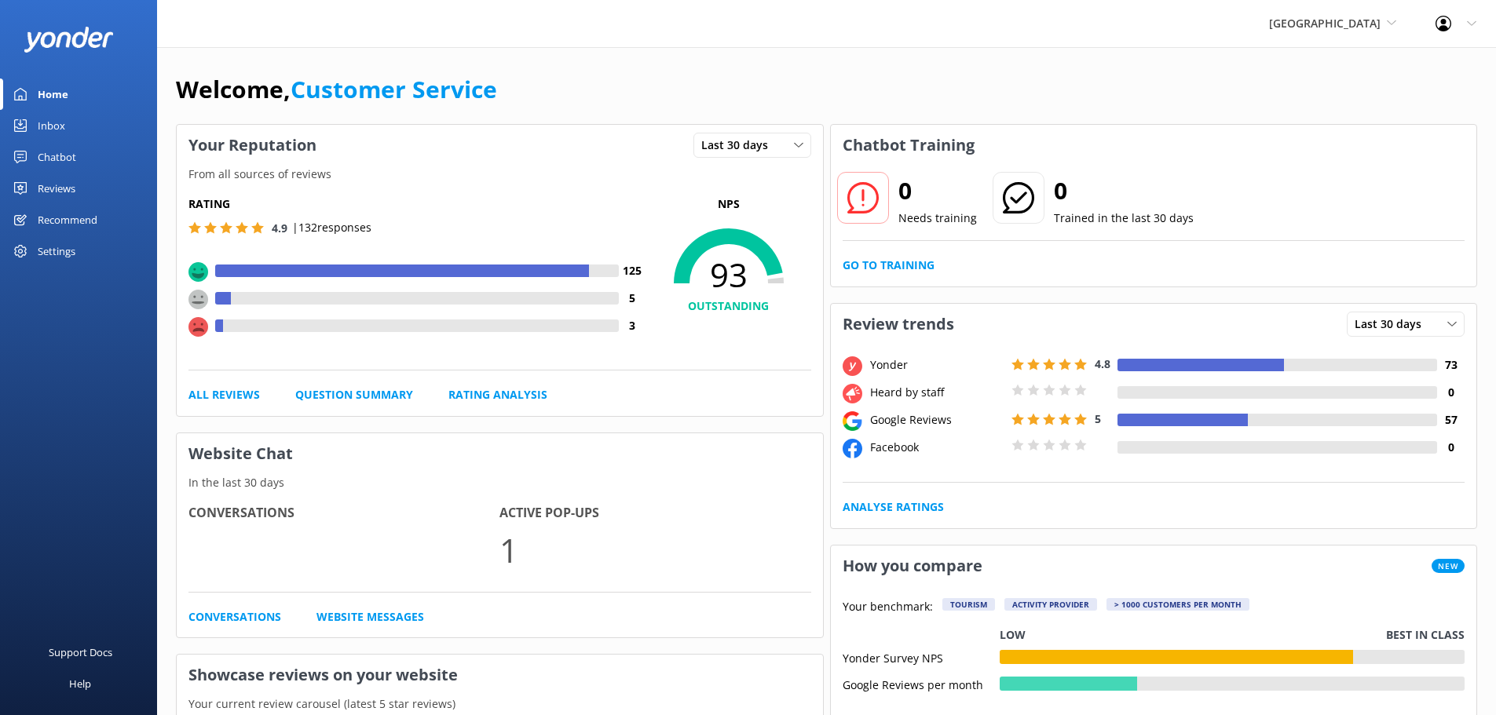
click at [1338, 16] on span "[GEOGRAPHIC_DATA]" at bounding box center [1325, 23] width 112 height 15
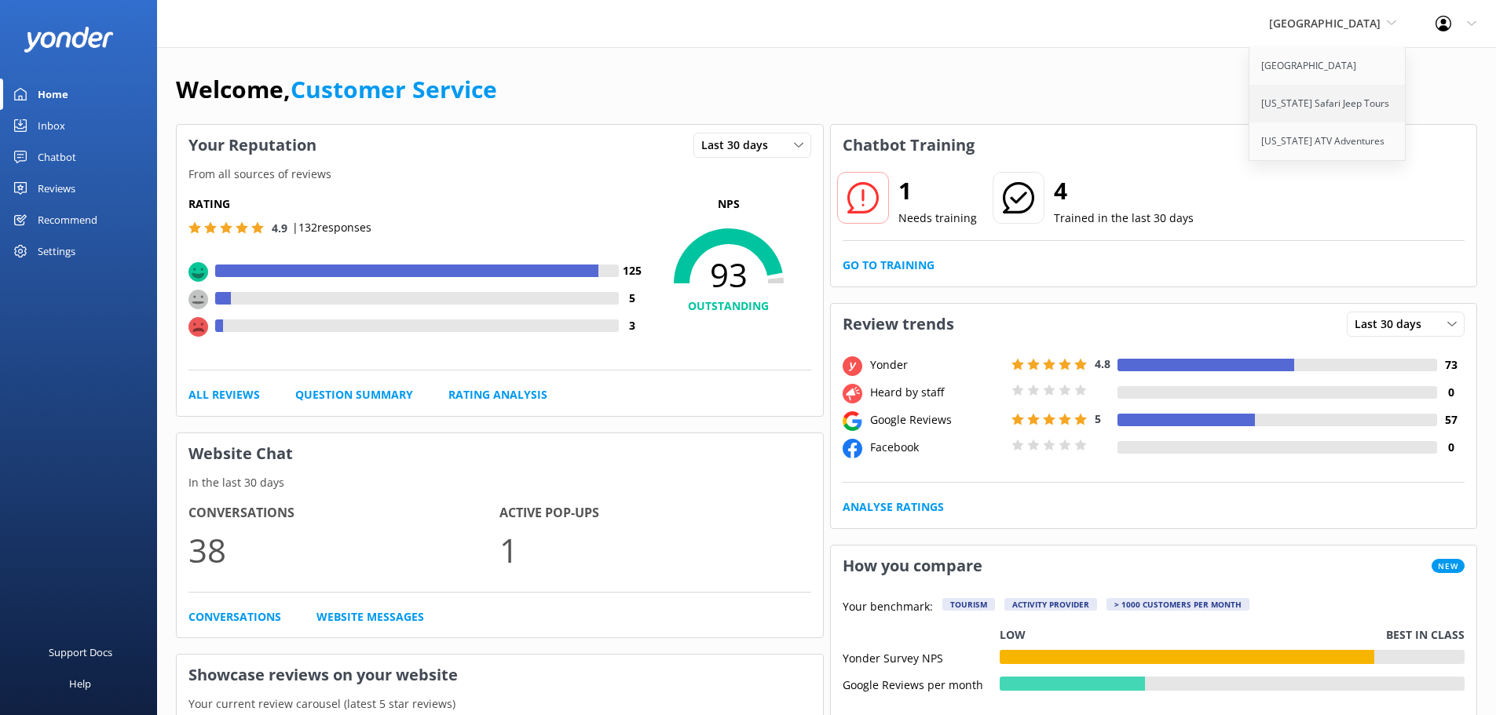
click at [1319, 120] on link "[US_STATE] Safari Jeep Tours" at bounding box center [1327, 104] width 157 height 38
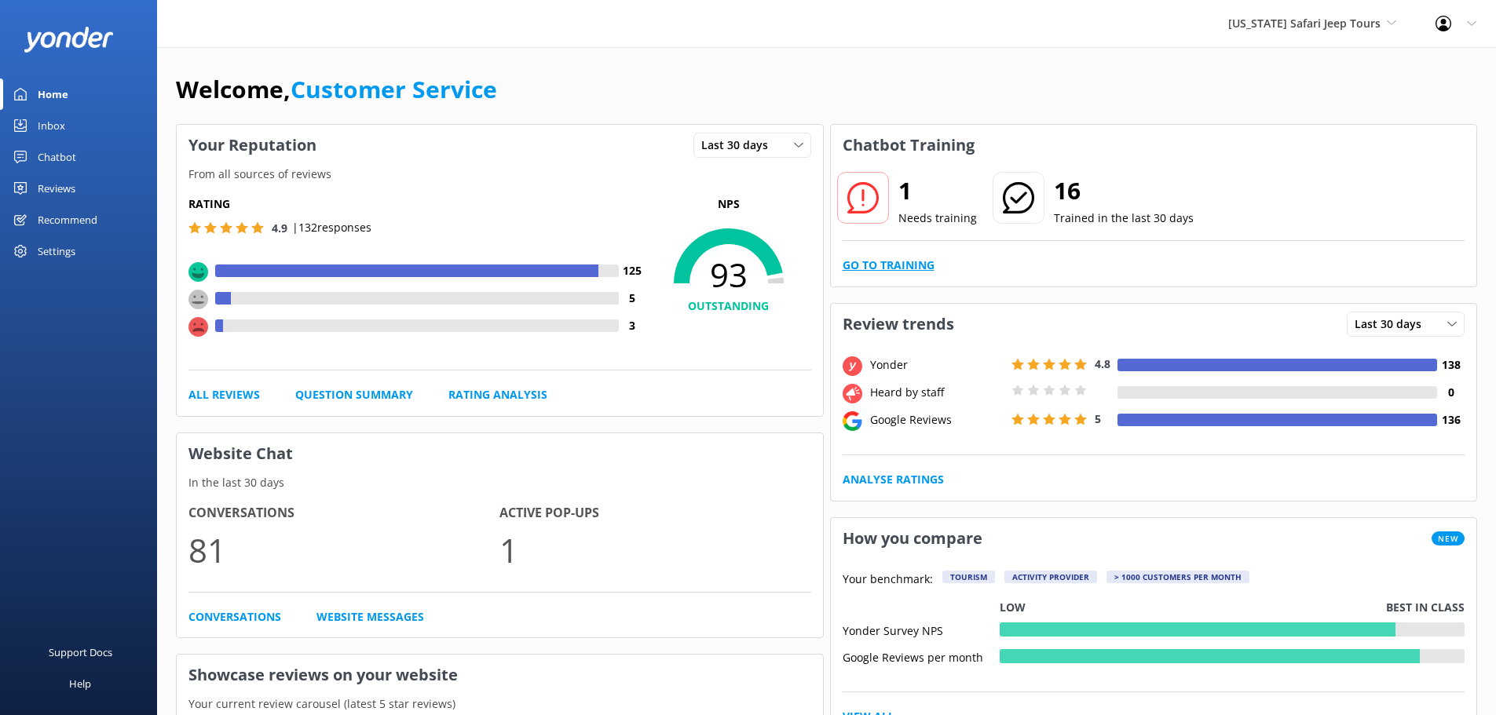
click at [880, 270] on link "Go to Training" at bounding box center [889, 265] width 92 height 17
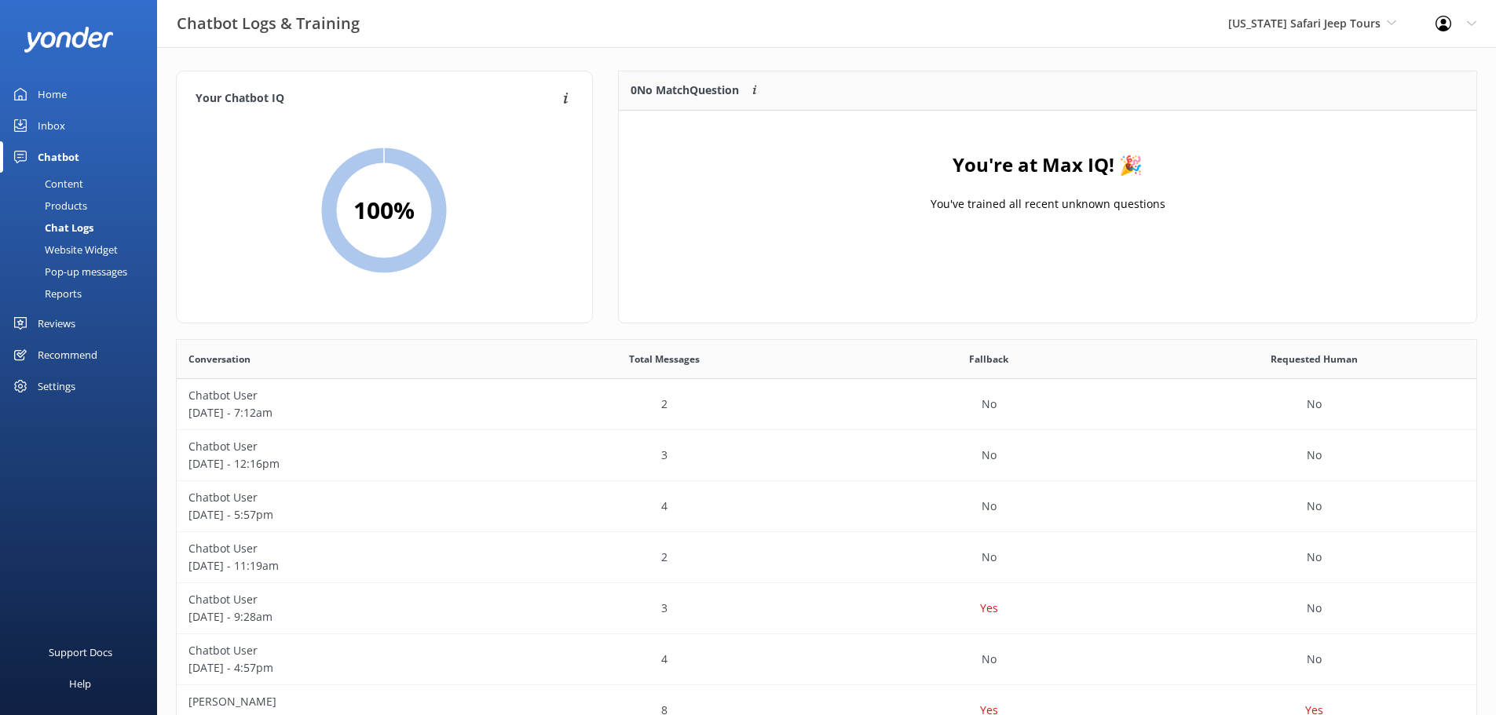
click at [48, 128] on div "Inbox" at bounding box center [51, 125] width 27 height 31
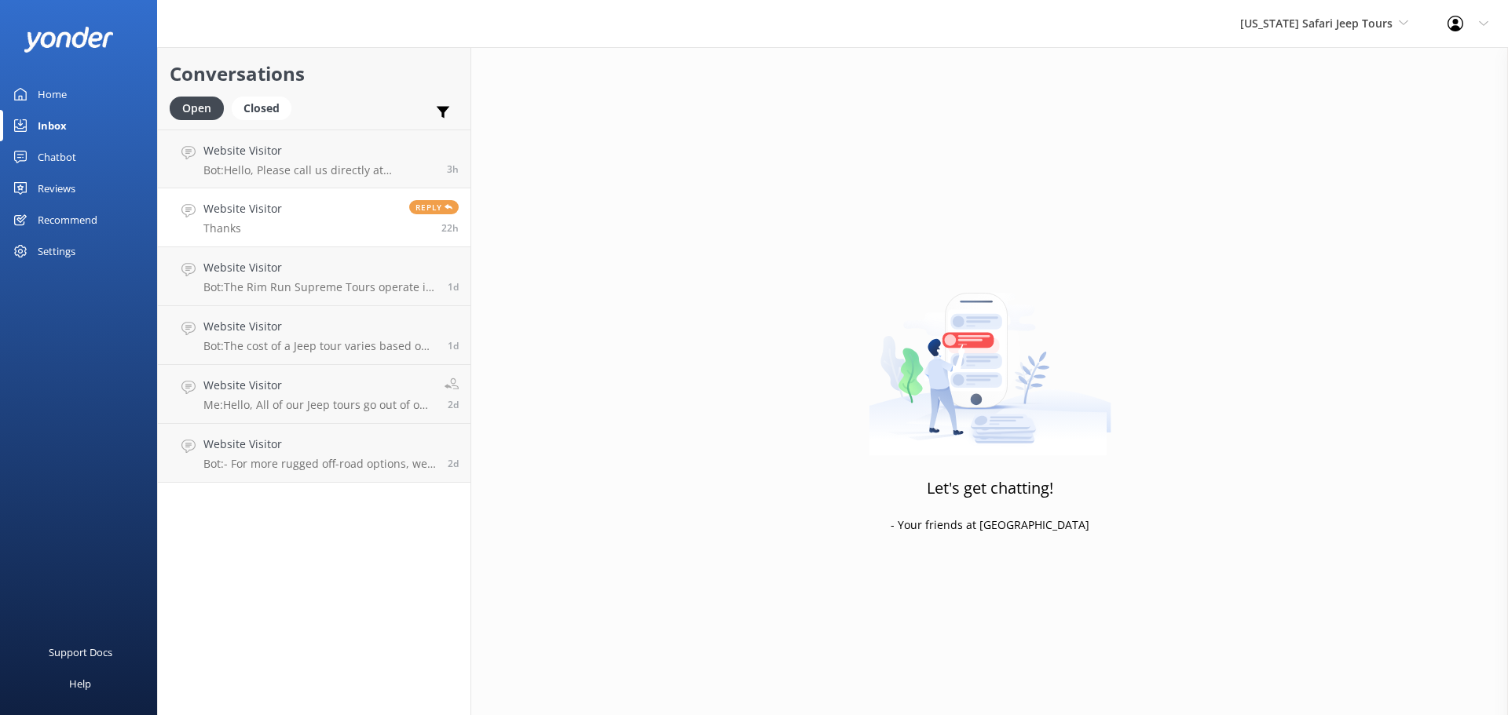
click at [330, 232] on link "Website Visitor Thanks Reply 22h" at bounding box center [314, 217] width 313 height 59
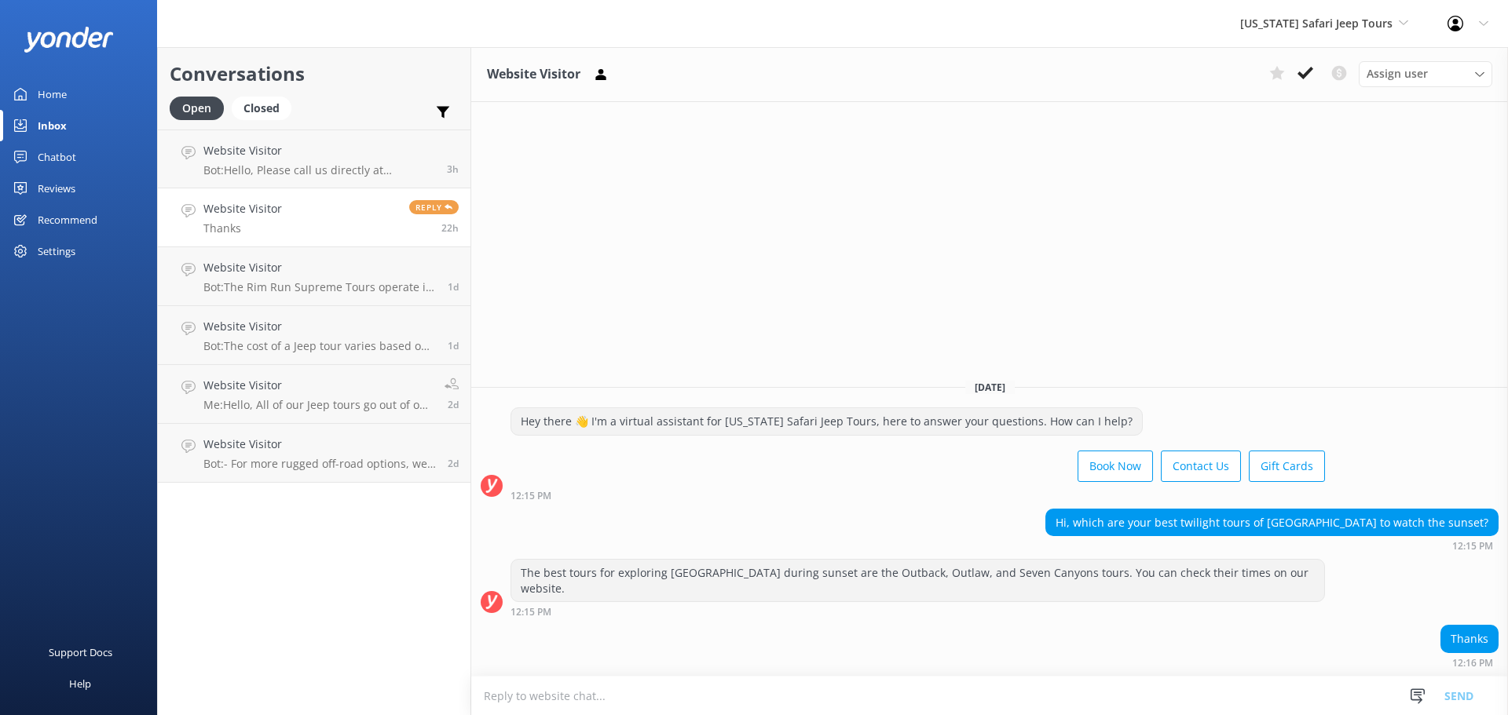
click at [931, 669] on div "Thanks 12:16 PM" at bounding box center [989, 650] width 1037 height 51
click at [60, 136] on div "Inbox" at bounding box center [52, 125] width 29 height 31
